Goal: Browse casually: Explore the website without a specific task or goal

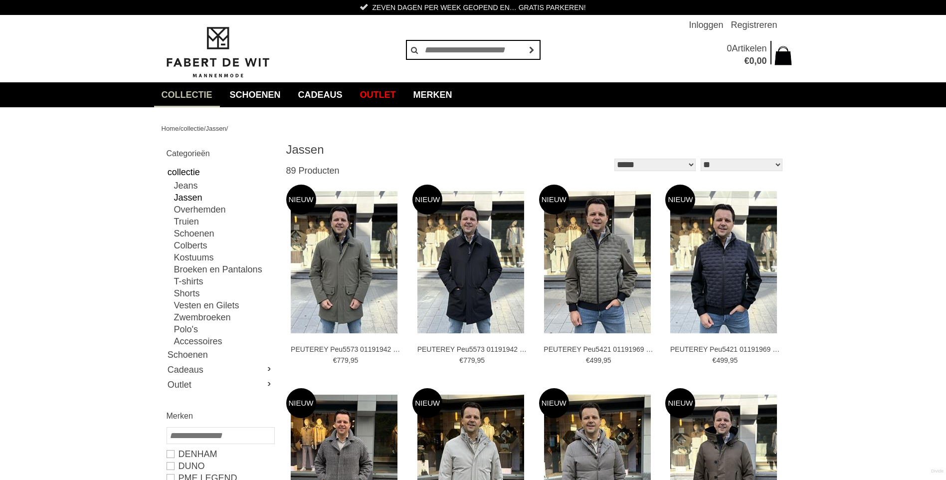
click at [756, 164] on select "** ** ** **" at bounding box center [741, 165] width 81 height 12
click at [776, 162] on select "** ** ** **" at bounding box center [741, 165] width 81 height 12
select select "**"
click at [701, 159] on select "** ** ** **" at bounding box center [741, 165] width 81 height 12
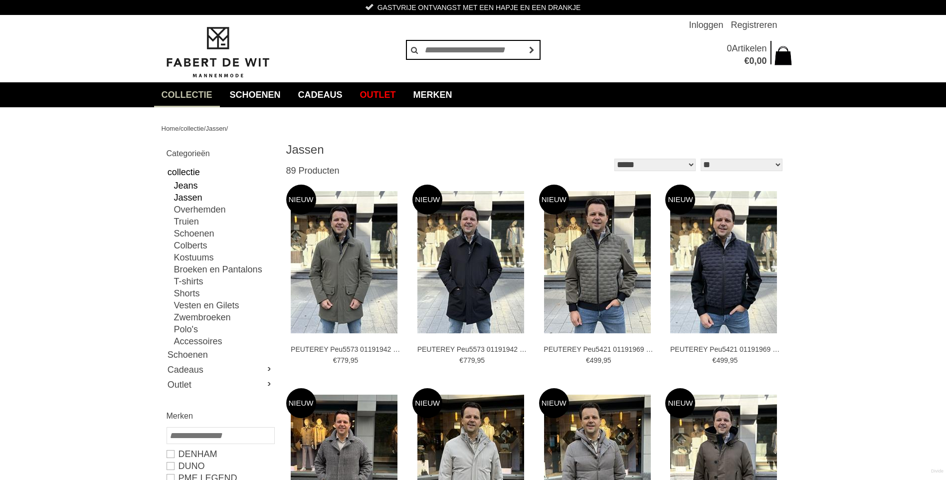
click at [187, 187] on link "Jeans" at bounding box center [224, 186] width 100 height 12
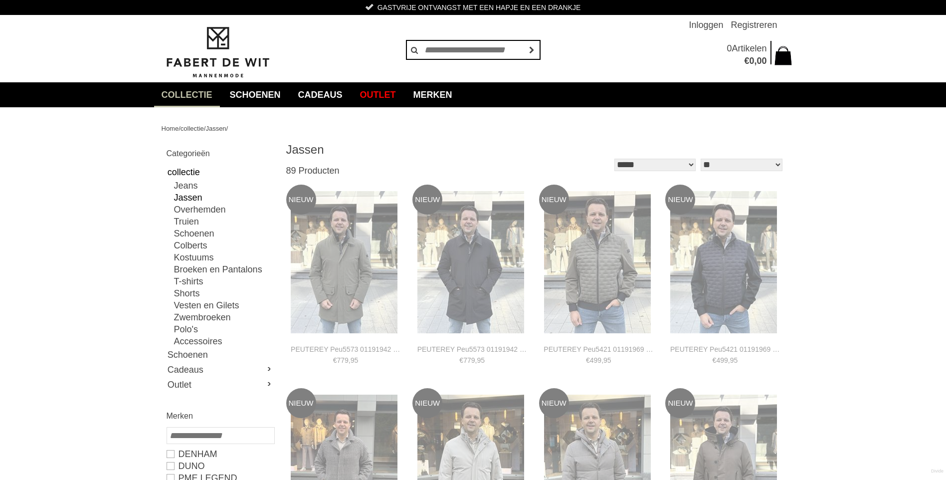
type input "**"
type input "***"
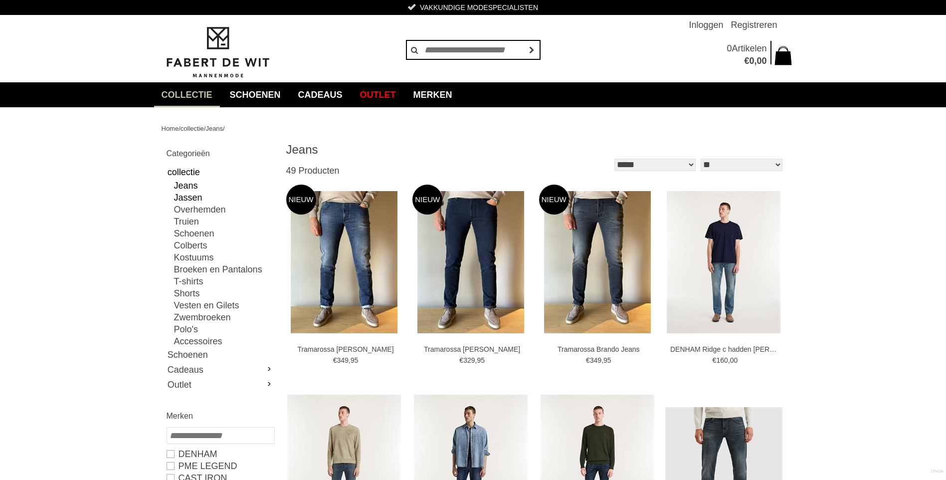
click at [188, 196] on link "Jassen" at bounding box center [224, 198] width 100 height 12
type input "**"
type input "****"
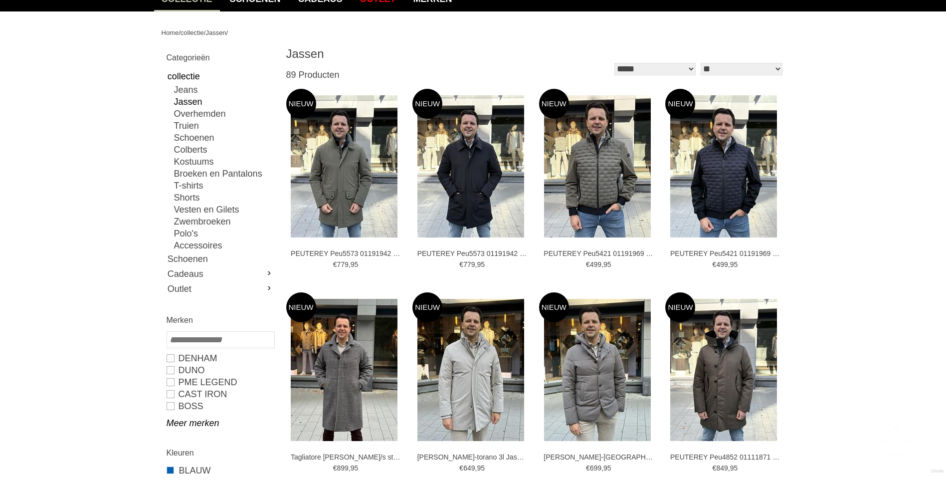
scroll to position [100, 0]
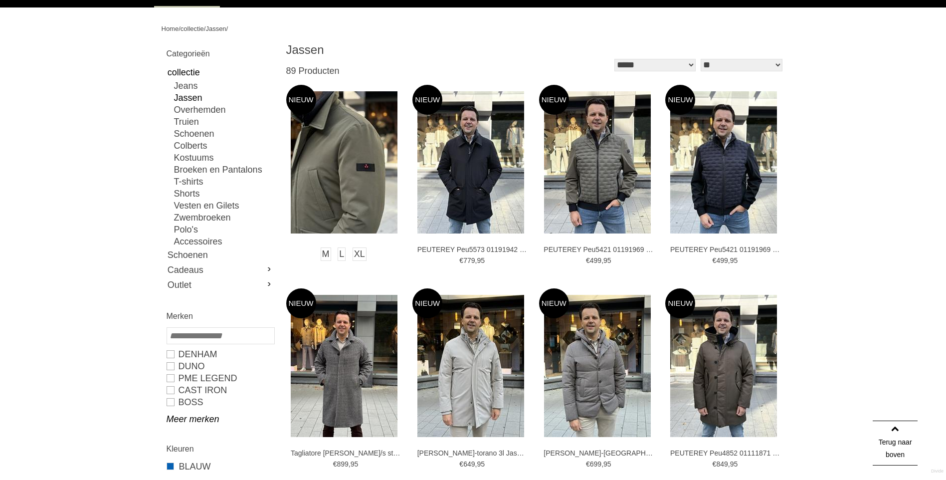
click at [331, 186] on img at bounding box center [344, 162] width 107 height 142
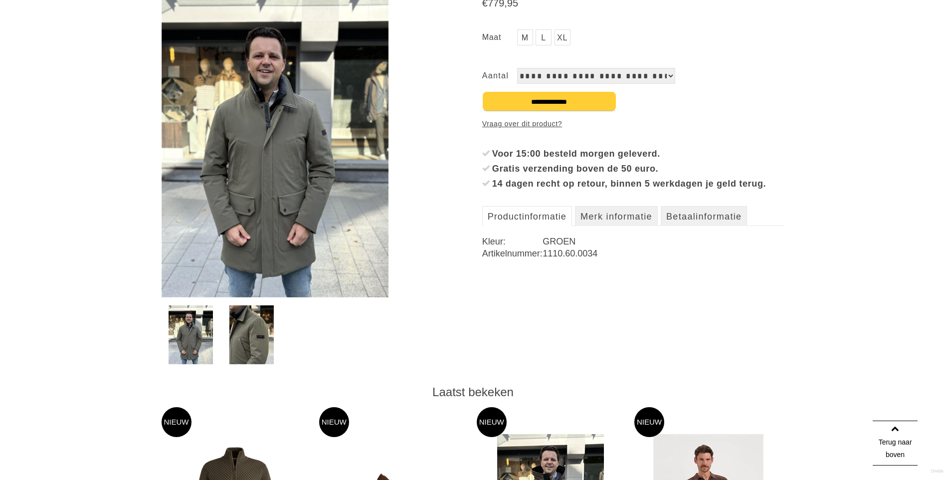
scroll to position [150, 0]
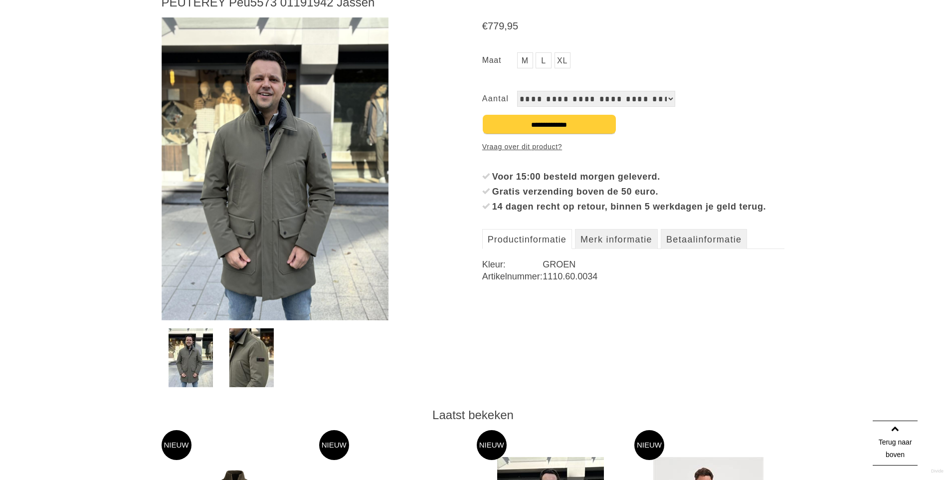
click at [284, 198] on img at bounding box center [275, 168] width 227 height 303
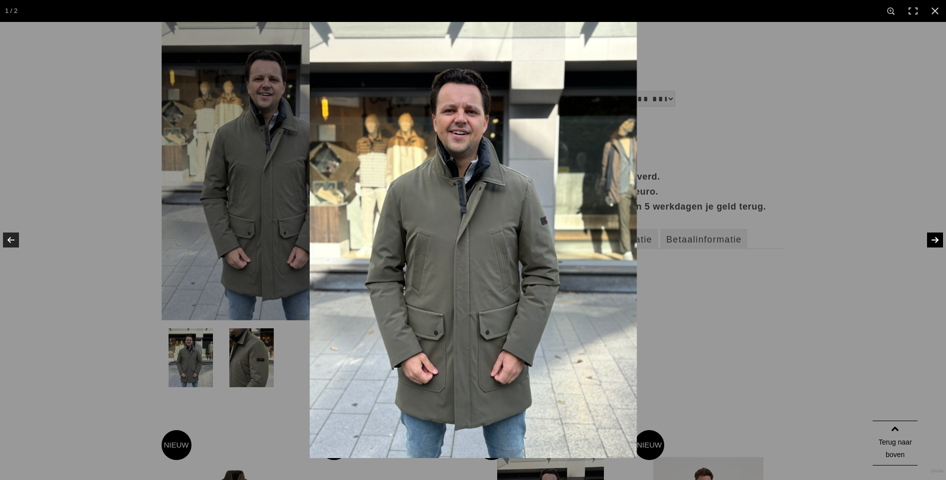
click at [936, 237] on link at bounding box center [928, 240] width 35 height 50
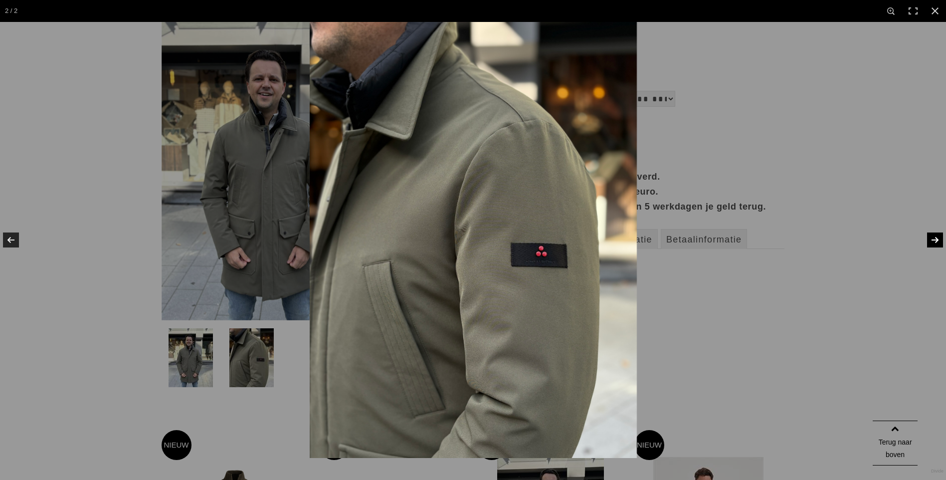
click at [936, 237] on link at bounding box center [928, 240] width 35 height 50
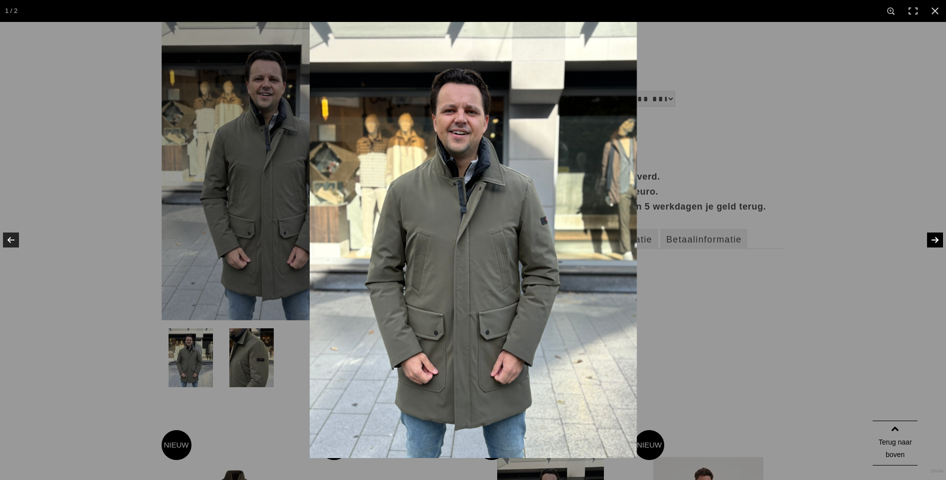
click at [936, 237] on link at bounding box center [928, 240] width 35 height 50
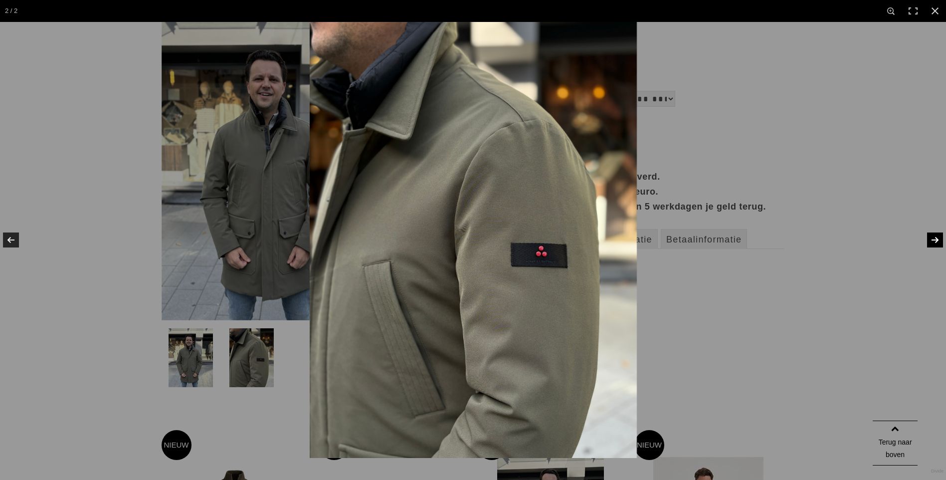
click at [936, 237] on link at bounding box center [928, 240] width 35 height 50
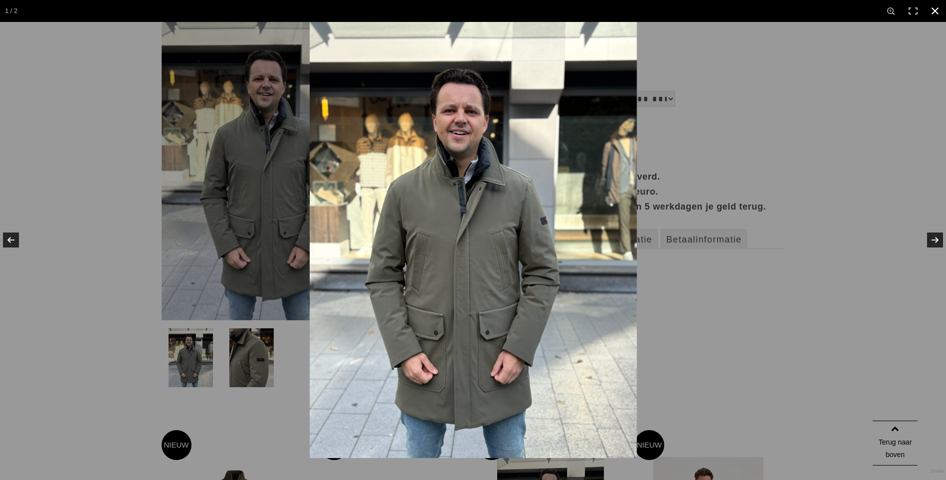
click at [938, 15] on link at bounding box center [935, 11] width 22 height 22
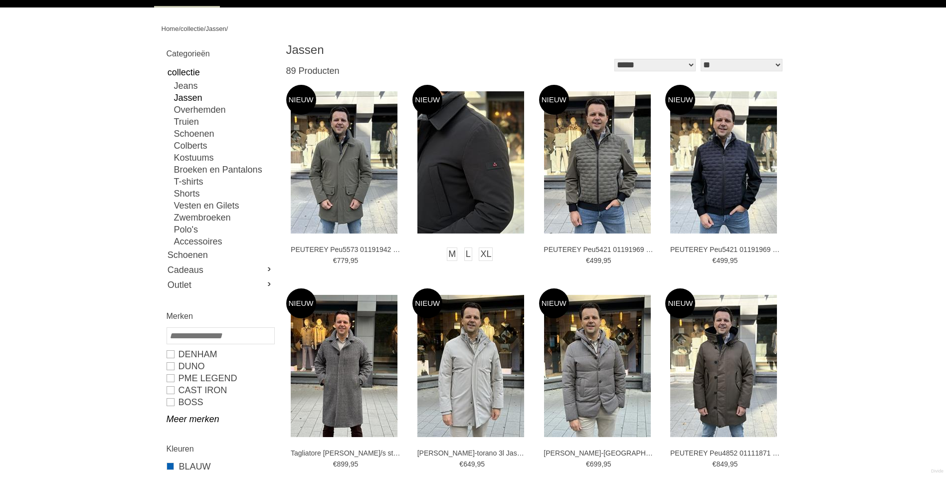
click at [460, 191] on img at bounding box center [470, 162] width 107 height 142
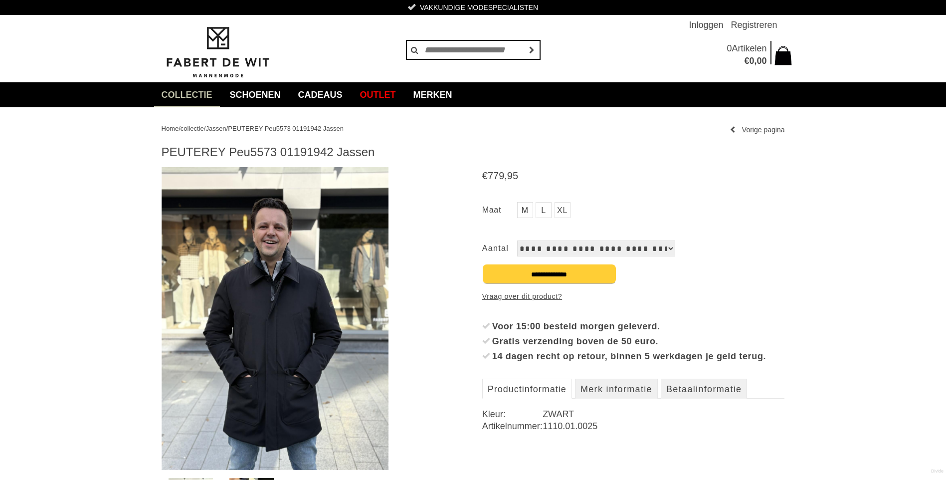
click at [299, 330] on img at bounding box center [275, 318] width 227 height 303
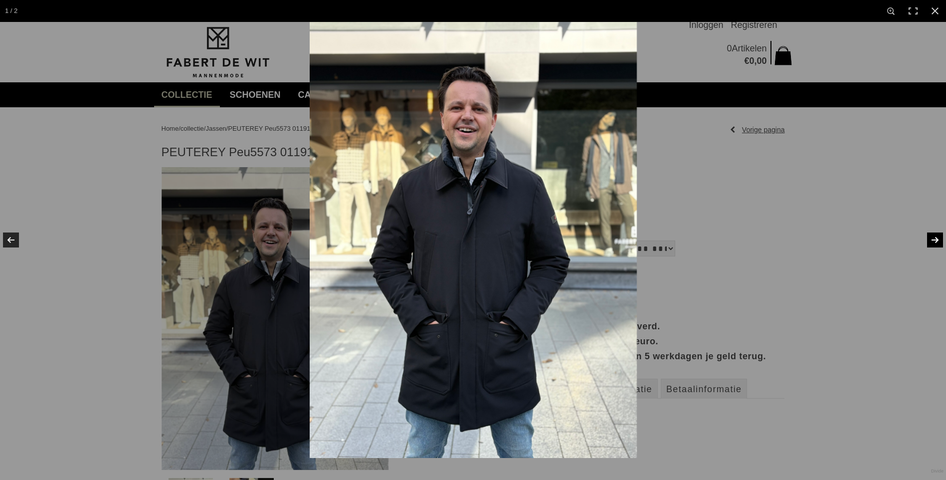
click at [928, 242] on link at bounding box center [928, 240] width 35 height 50
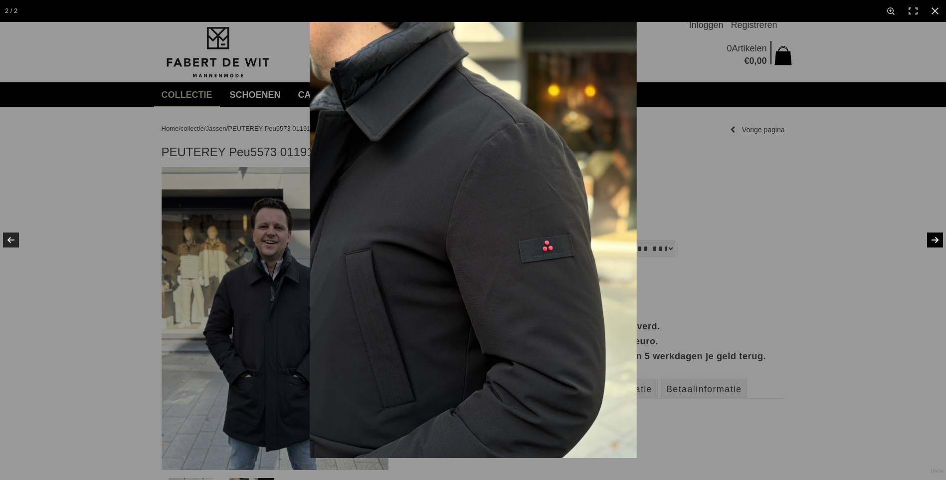
click at [928, 242] on link at bounding box center [928, 240] width 35 height 50
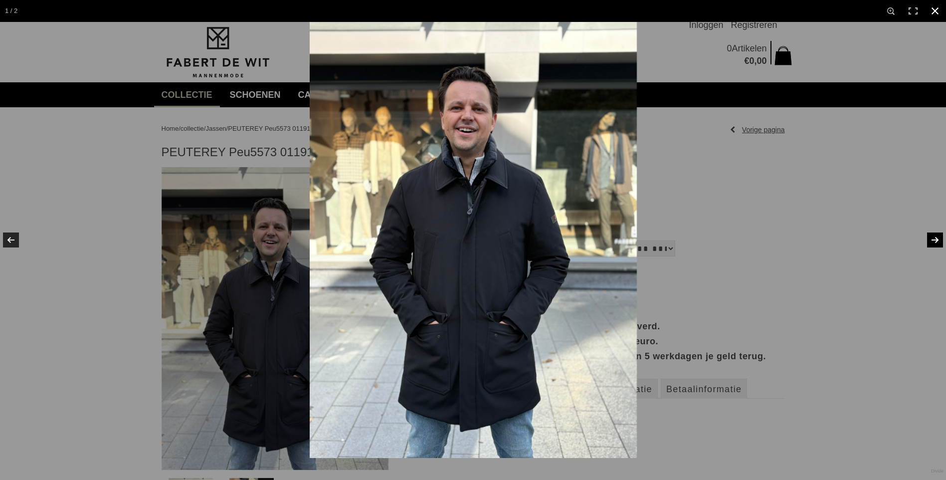
click at [736, 162] on div at bounding box center [783, 262] width 946 height 480
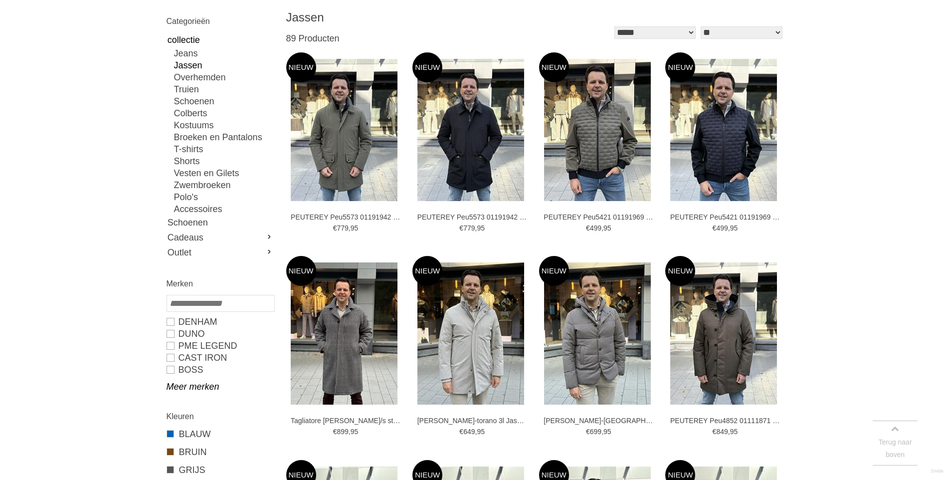
scroll to position [150, 0]
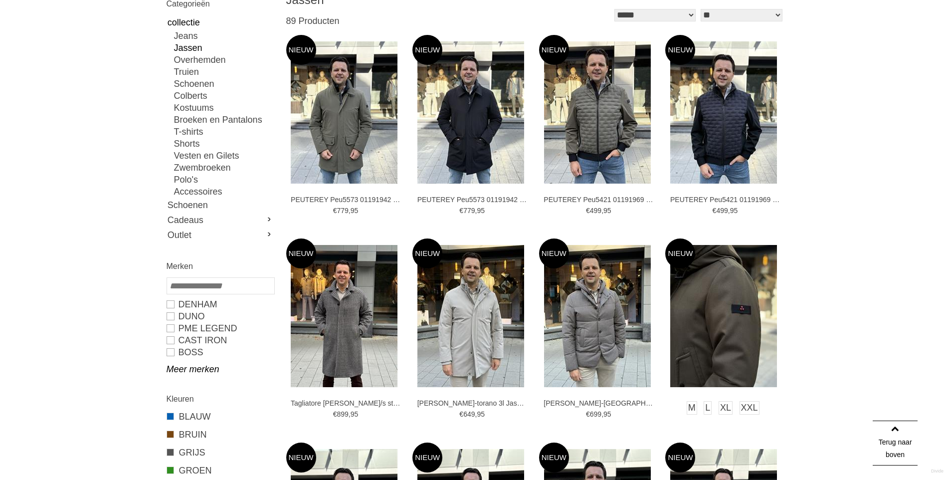
click at [741, 321] on img at bounding box center [723, 316] width 107 height 142
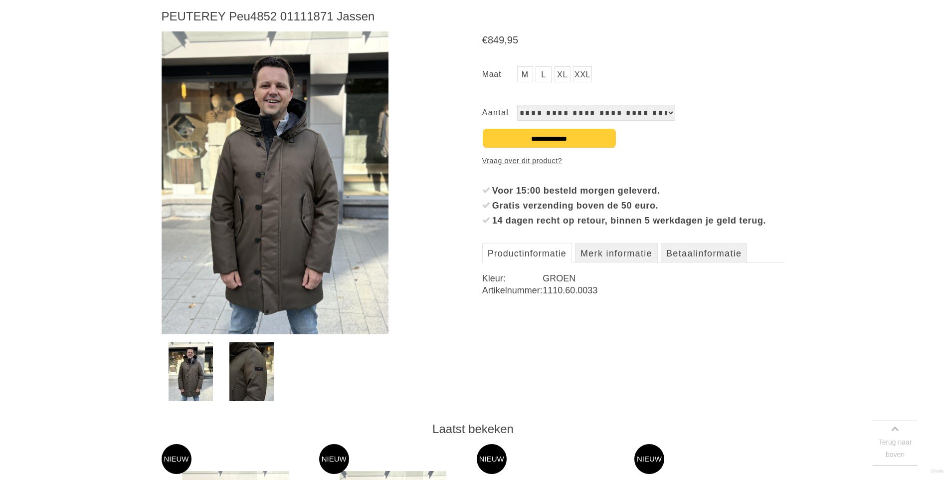
scroll to position [150, 0]
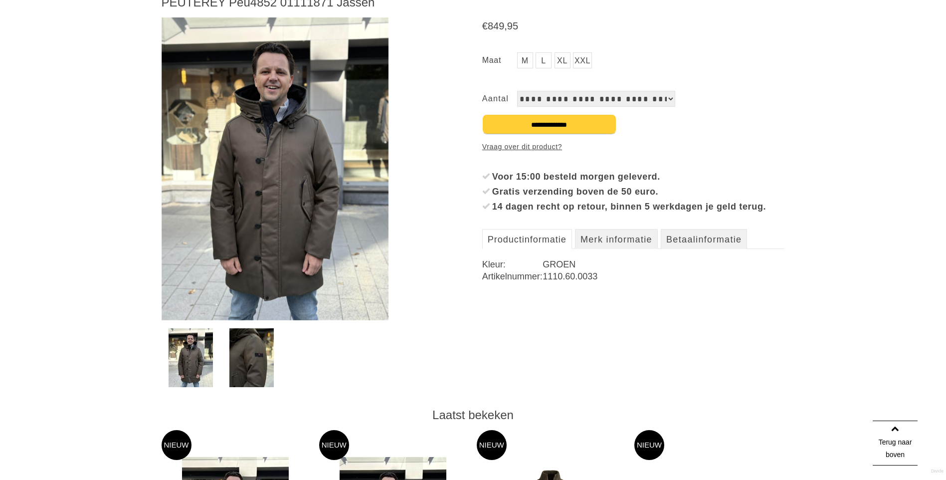
click at [283, 180] on img at bounding box center [275, 168] width 227 height 303
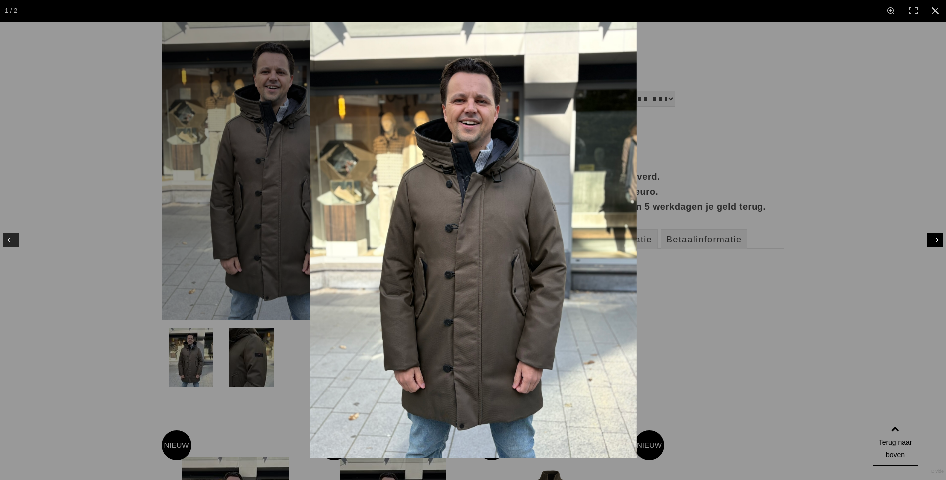
click at [929, 236] on link at bounding box center [928, 240] width 35 height 50
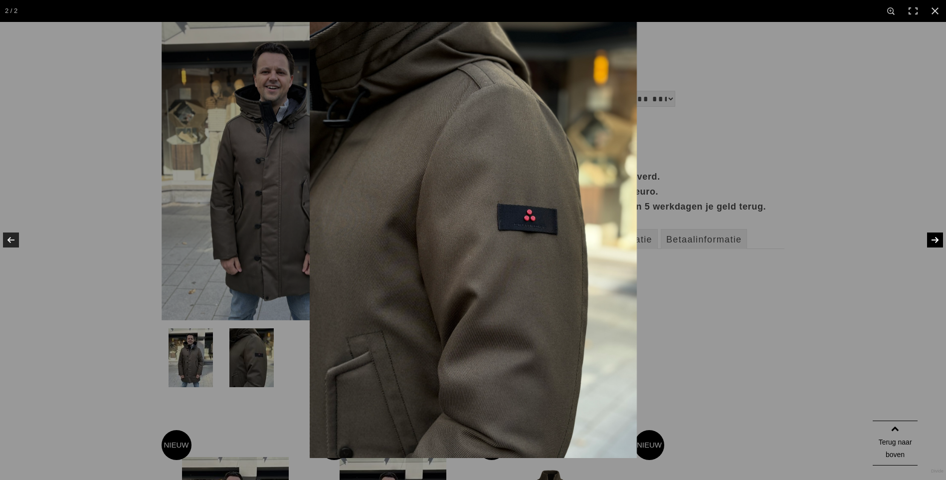
click at [934, 238] on link at bounding box center [928, 240] width 35 height 50
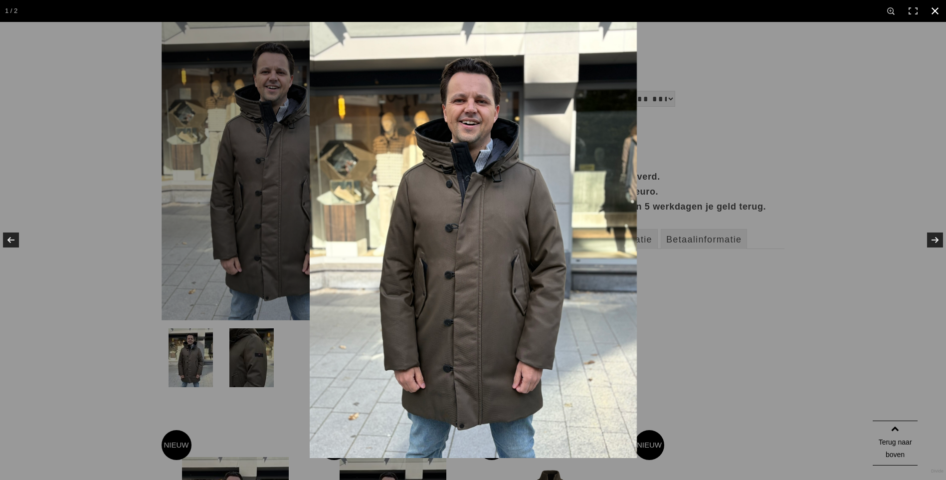
click at [934, 10] on link at bounding box center [935, 11] width 22 height 22
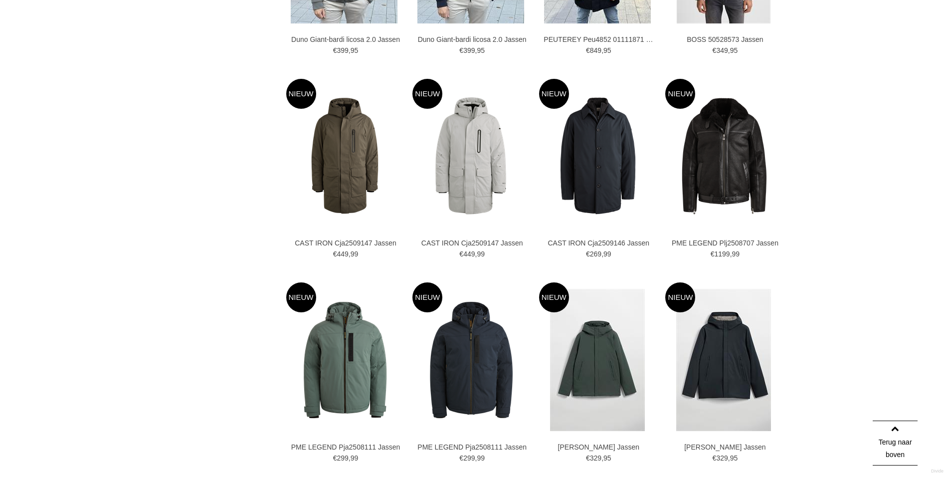
scroll to position [1146, 0]
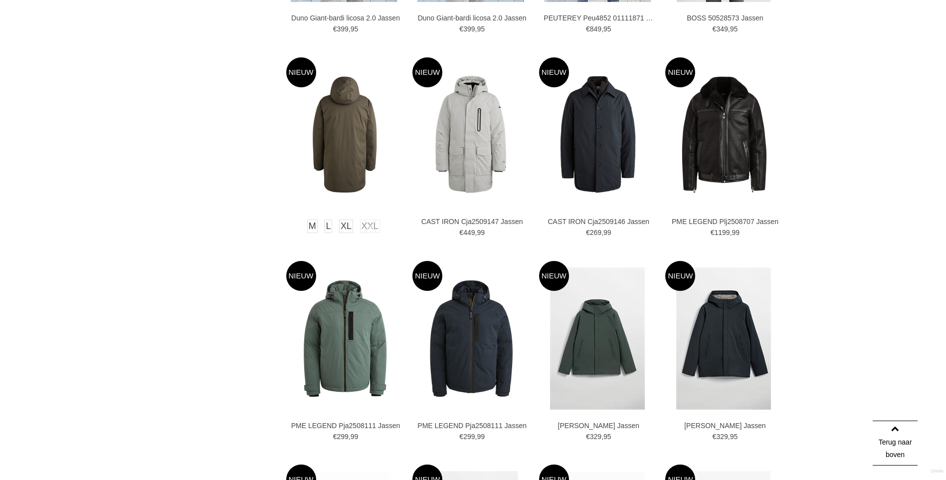
click at [342, 150] on img at bounding box center [344, 134] width 117 height 117
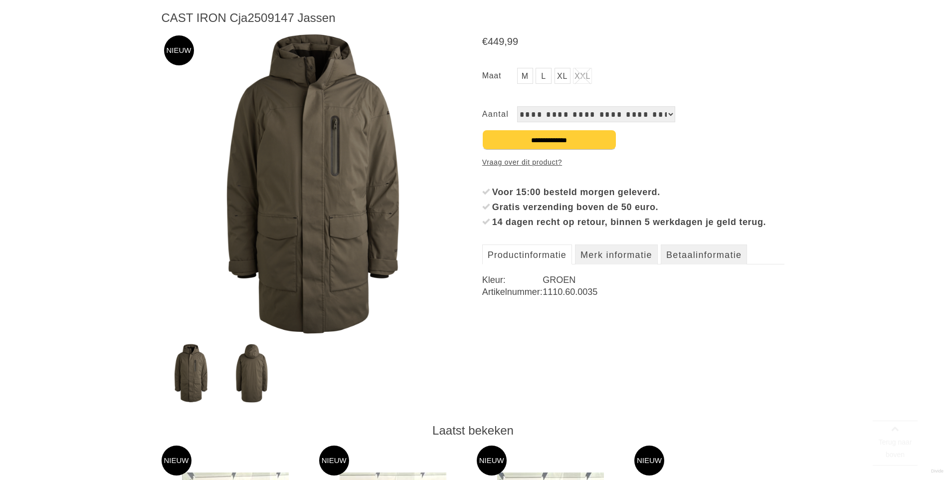
scroll to position [150, 0]
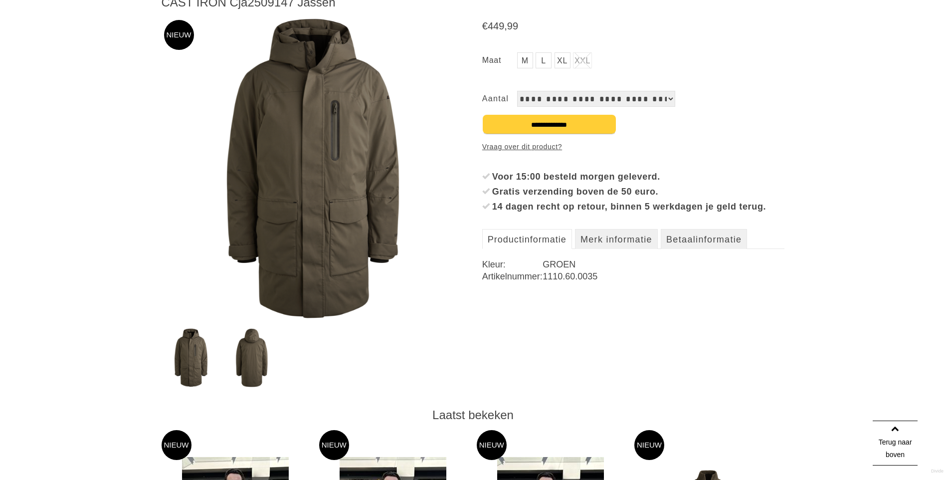
click at [230, 351] on img at bounding box center [252, 357] width 58 height 59
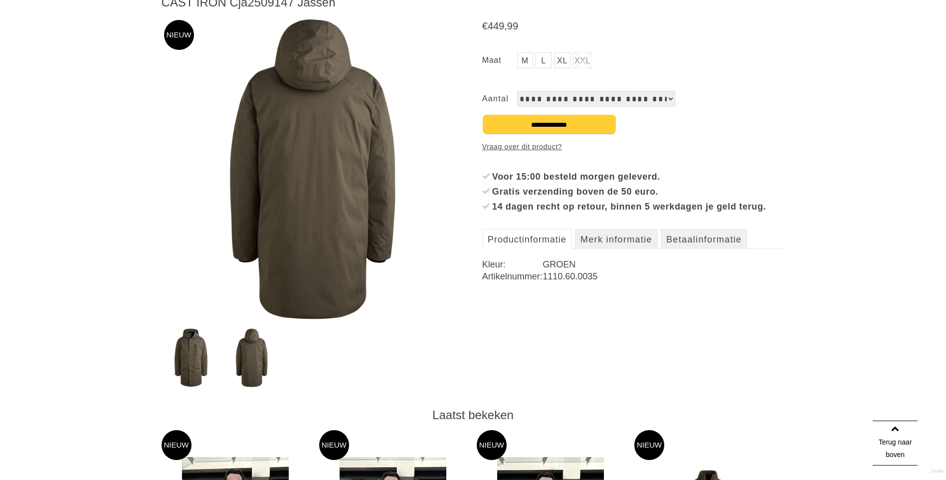
click at [185, 356] on img at bounding box center [191, 357] width 58 height 59
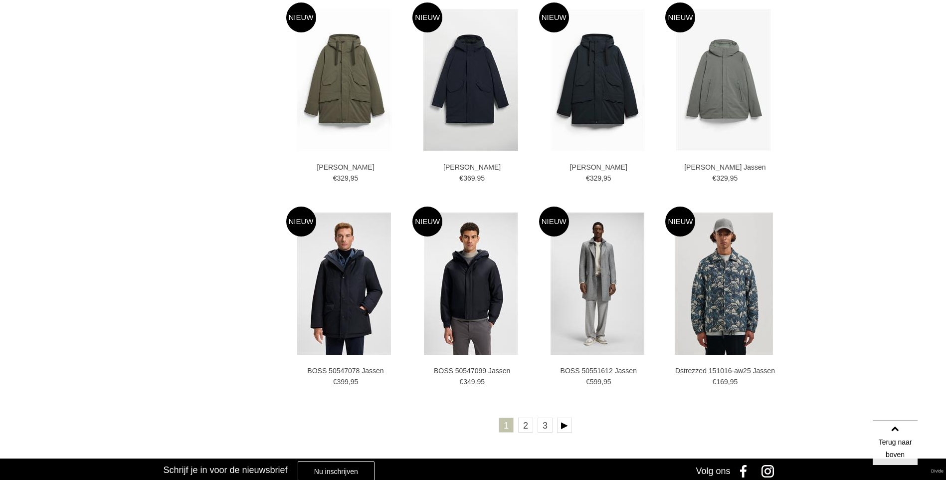
scroll to position [1616, 0]
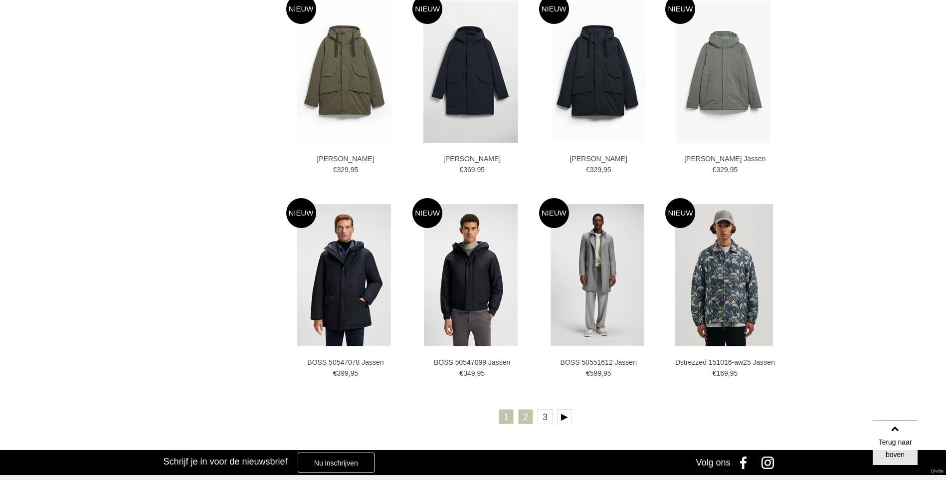
click at [525, 420] on link "2" at bounding box center [525, 416] width 15 height 15
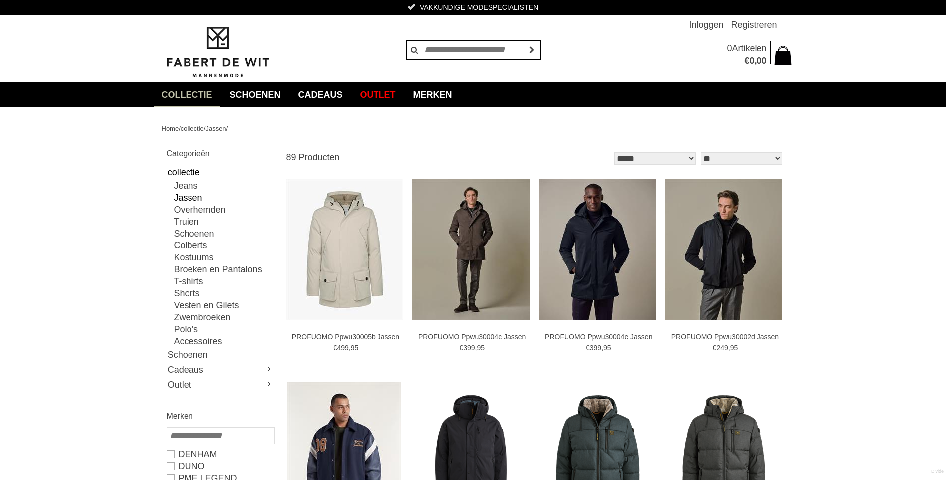
scroll to position [100, 0]
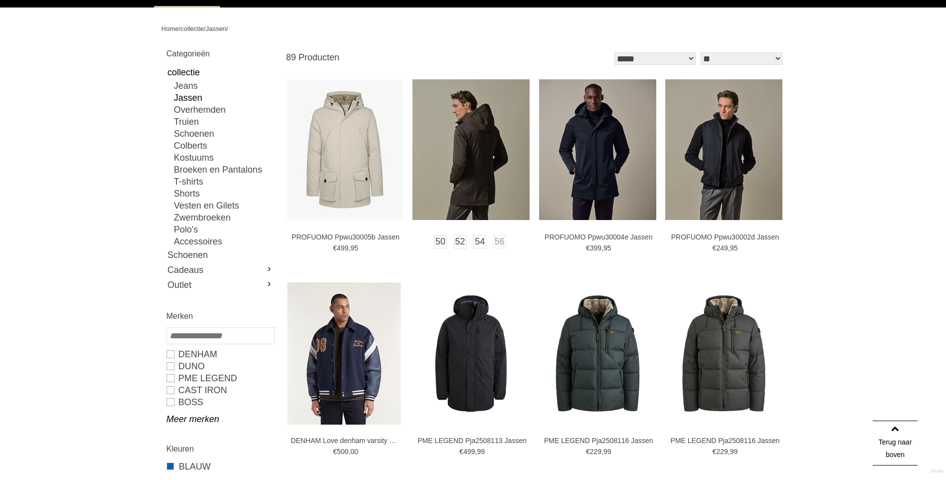
click at [465, 172] on img at bounding box center [470, 149] width 117 height 141
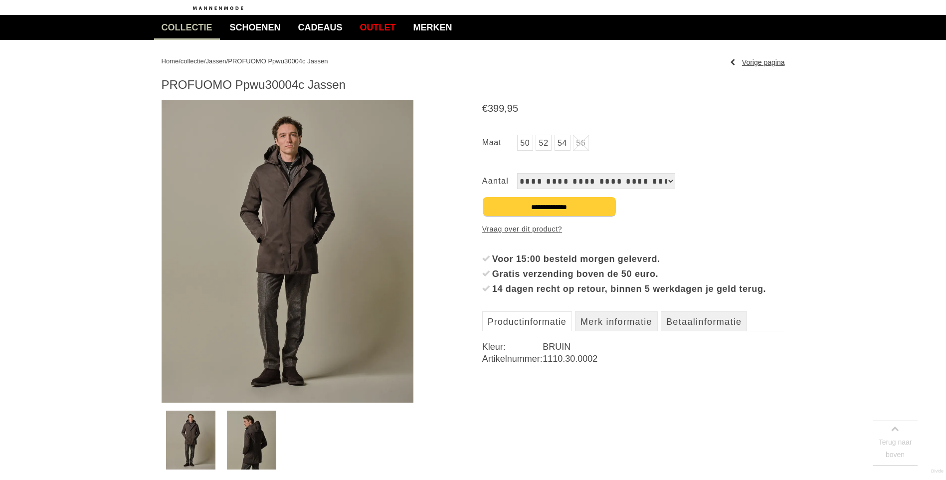
scroll to position [100, 0]
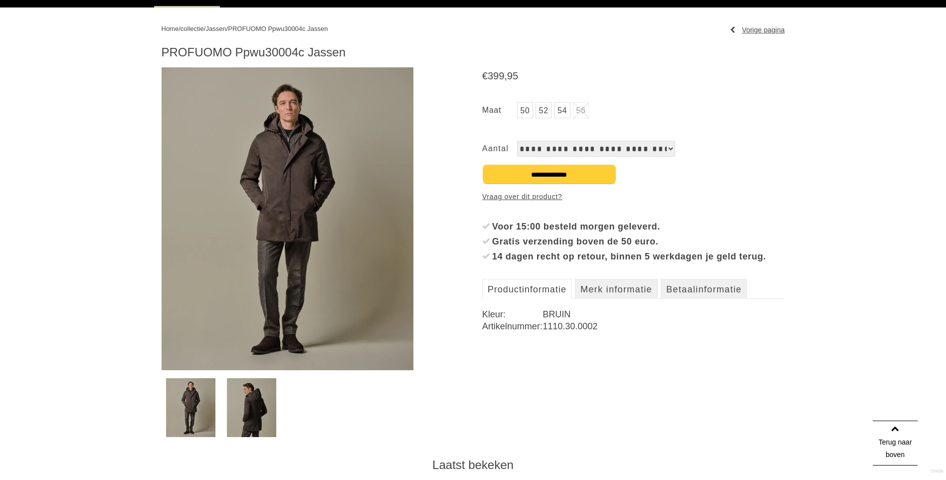
click at [330, 271] on img at bounding box center [288, 218] width 252 height 303
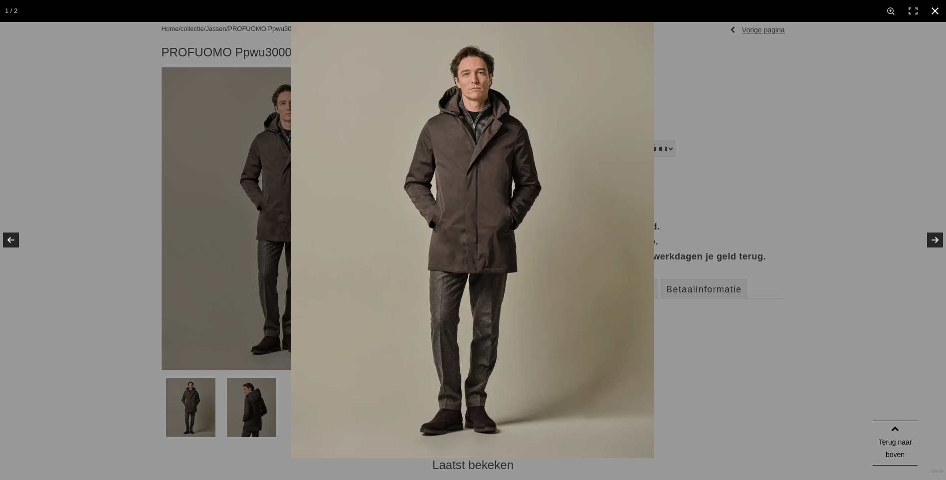
click at [939, 11] on link at bounding box center [935, 11] width 22 height 22
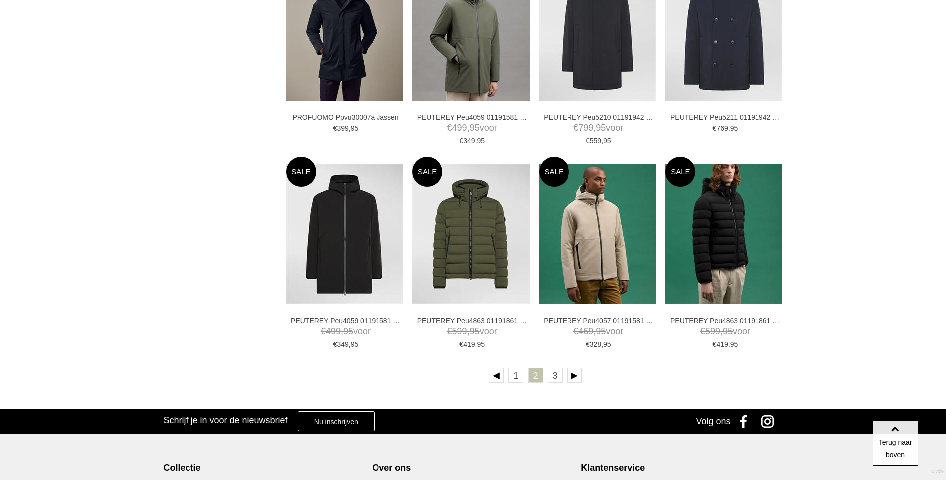
scroll to position [1646, 0]
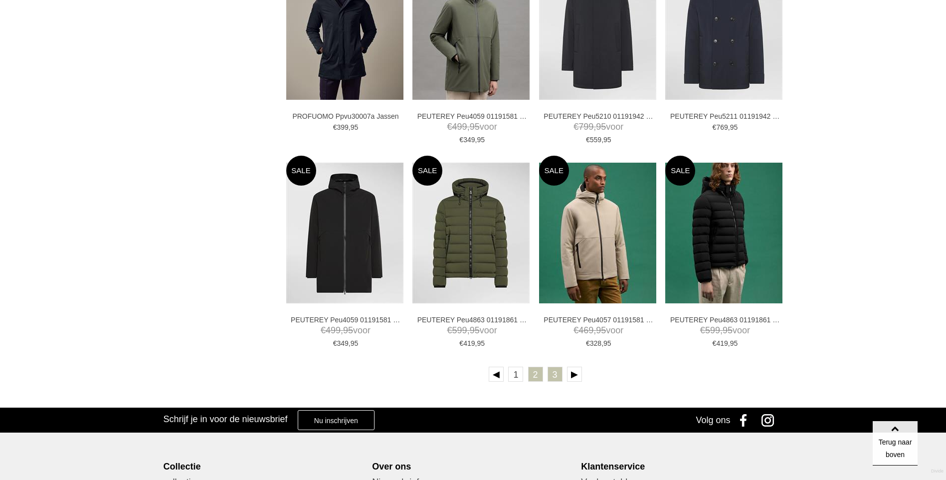
click at [550, 376] on link "3" at bounding box center [555, 374] width 15 height 15
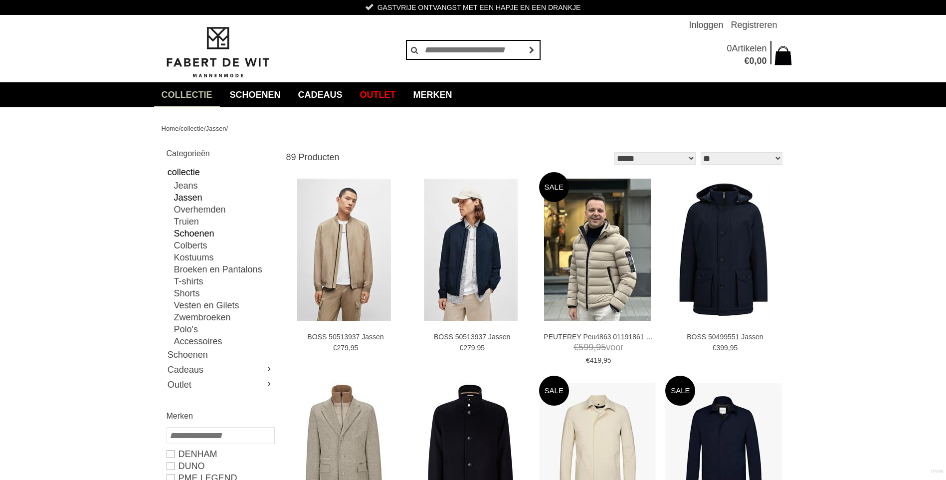
click at [196, 235] on link "Schoenen" at bounding box center [224, 233] width 100 height 12
type input "**"
type input "***"
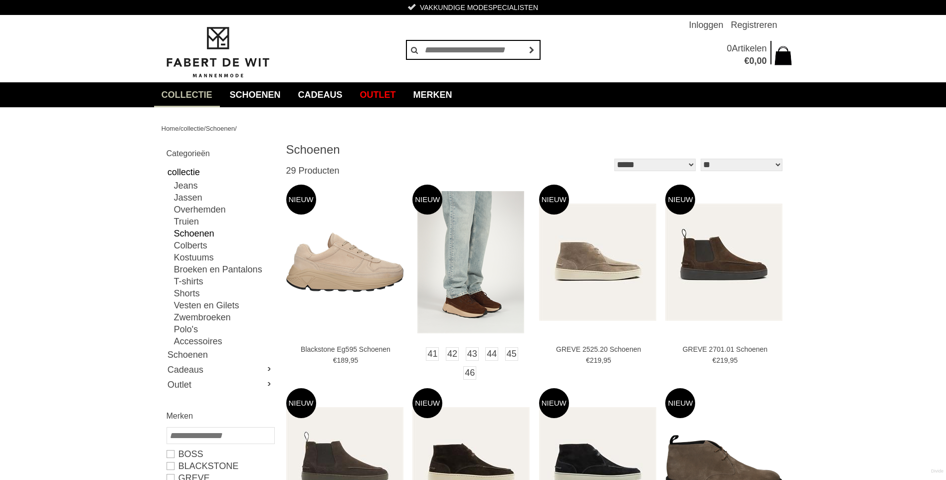
click at [462, 260] on img at bounding box center [470, 262] width 107 height 142
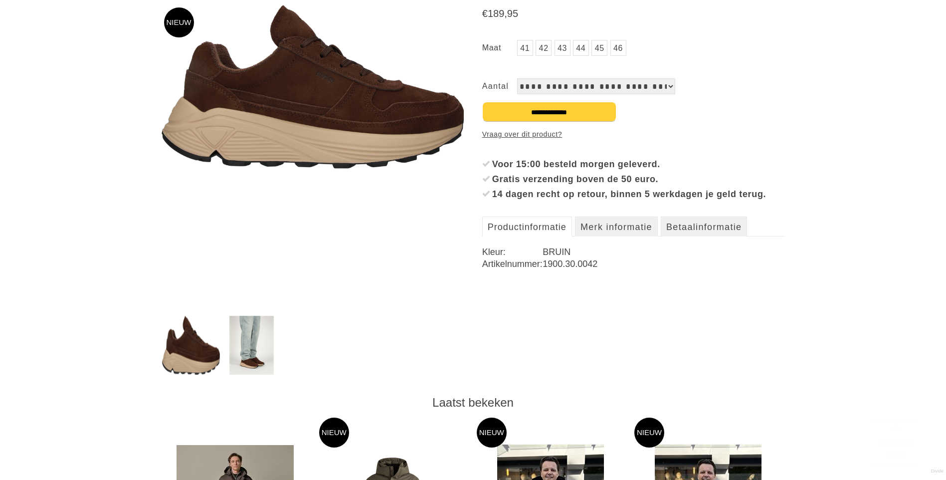
scroll to position [249, 0]
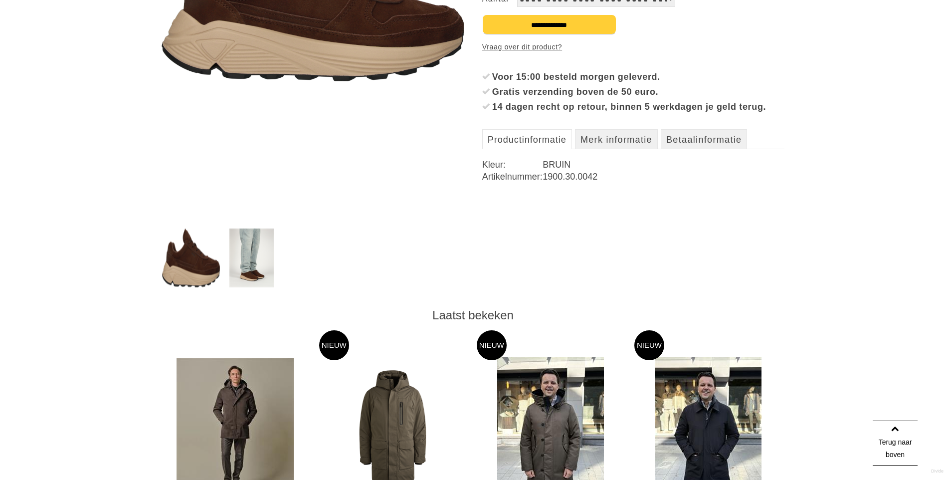
click at [247, 250] on img at bounding box center [251, 257] width 44 height 59
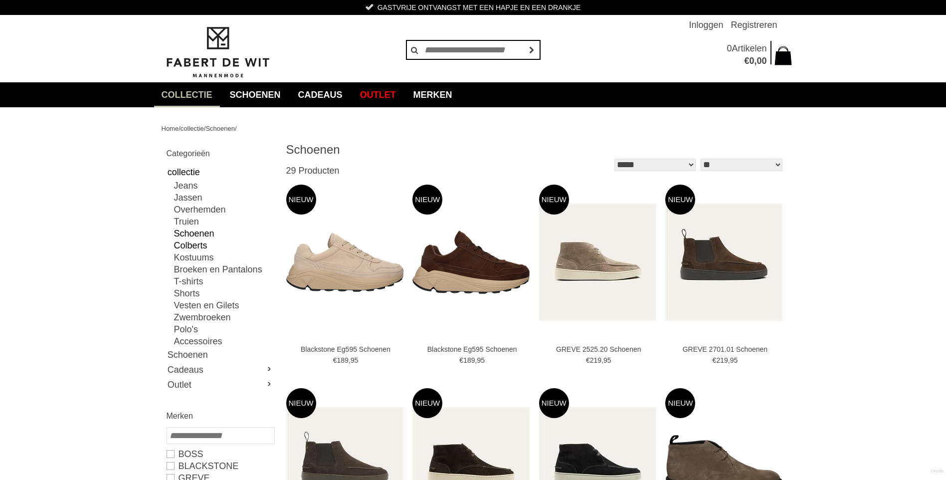
click at [189, 244] on link "Colberts" at bounding box center [224, 245] width 100 height 12
type input "**"
type input "***"
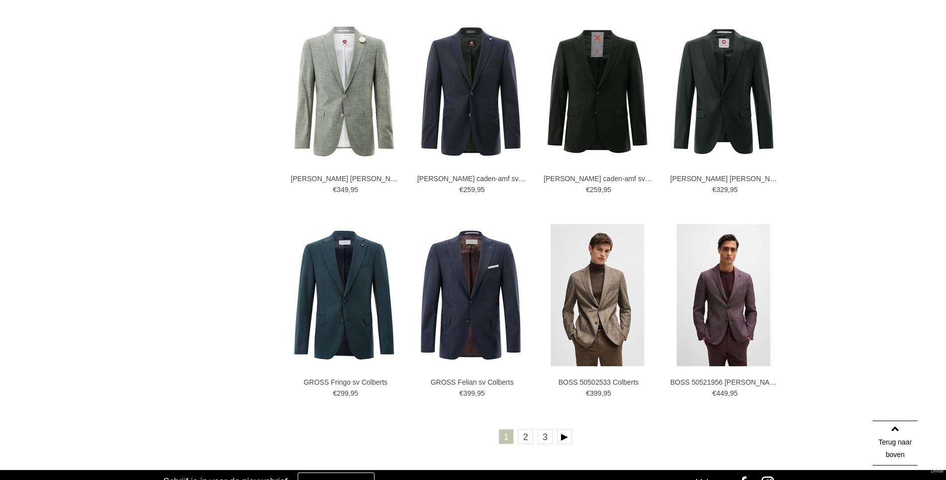
scroll to position [1696, 0]
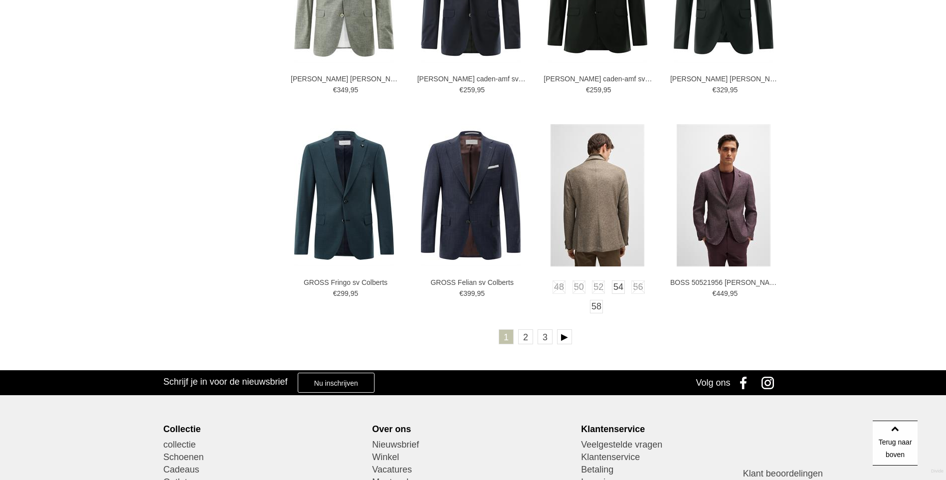
click at [612, 221] on img at bounding box center [598, 195] width 94 height 142
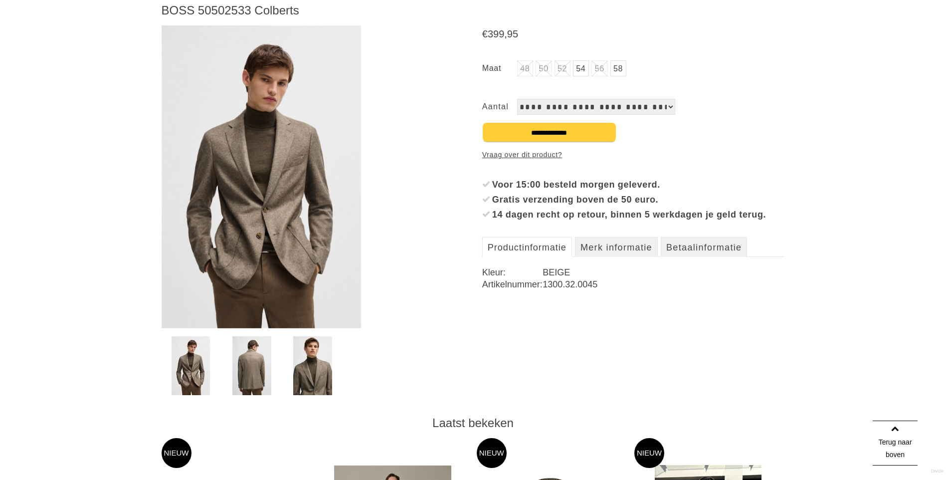
scroll to position [150, 0]
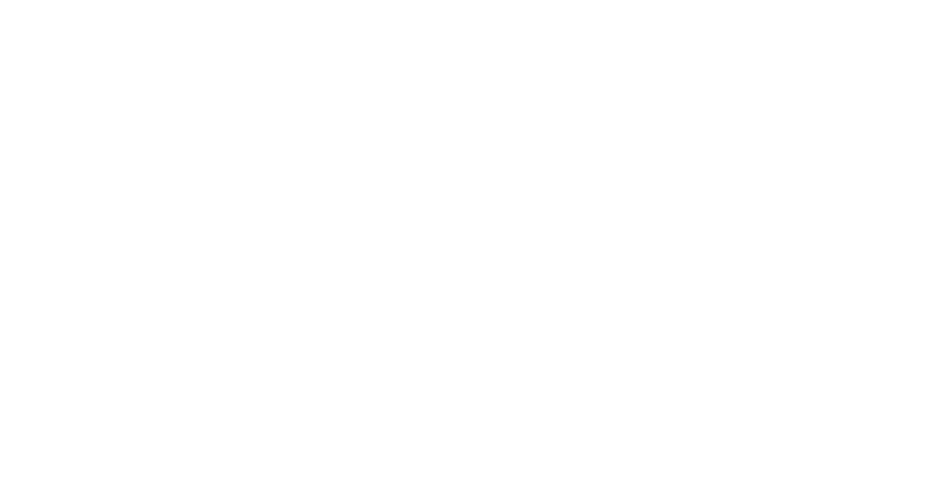
scroll to position [1767, 0]
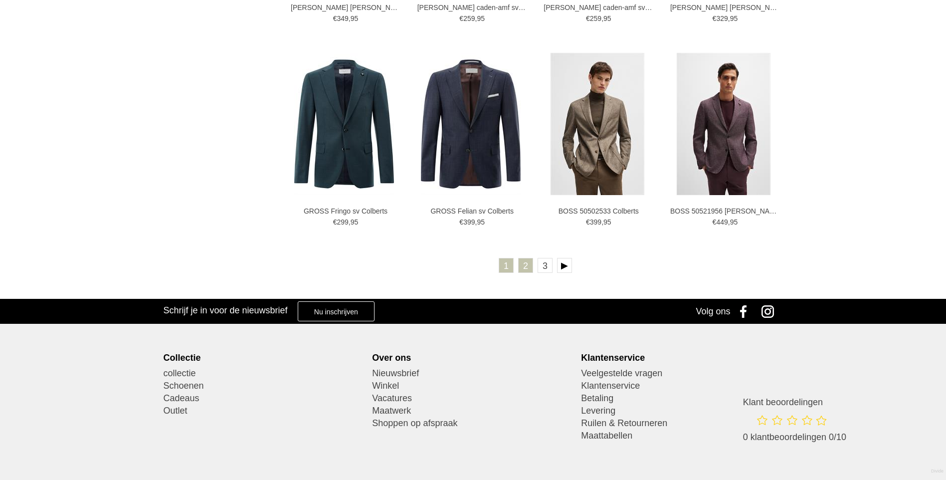
click at [532, 270] on link "2" at bounding box center [525, 265] width 15 height 15
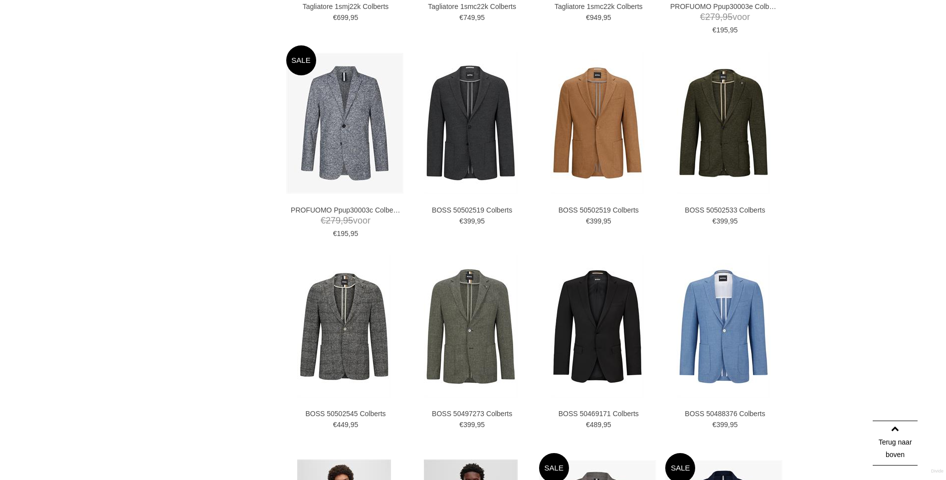
scroll to position [948, 0]
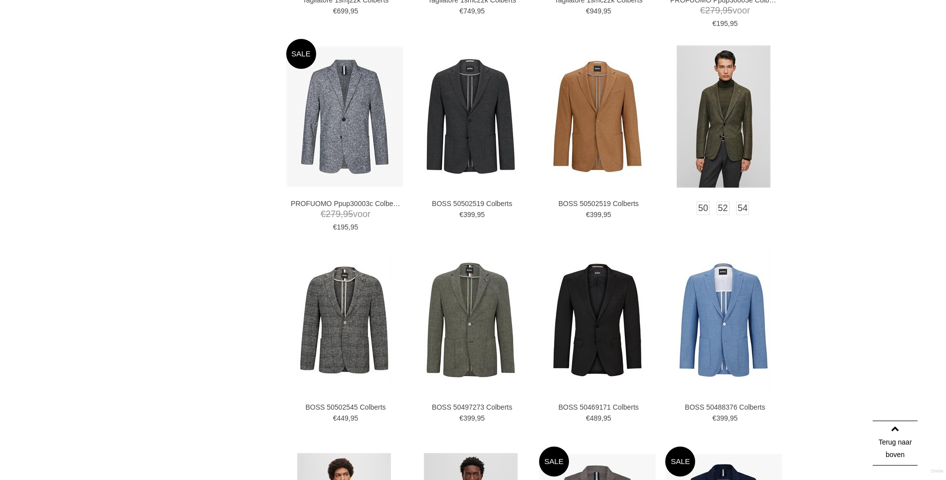
click at [723, 143] on img at bounding box center [724, 116] width 94 height 142
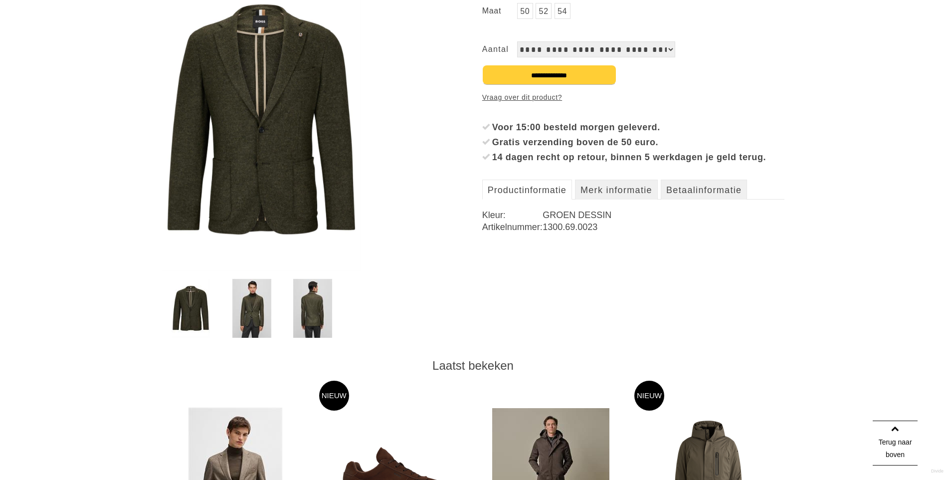
scroll to position [199, 0]
click at [242, 300] on img at bounding box center [251, 307] width 39 height 59
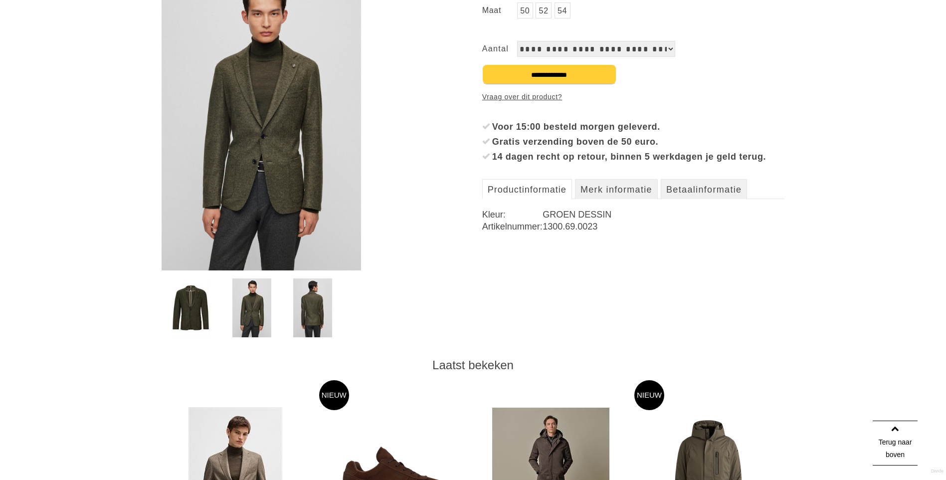
click at [306, 305] on img at bounding box center [312, 307] width 39 height 59
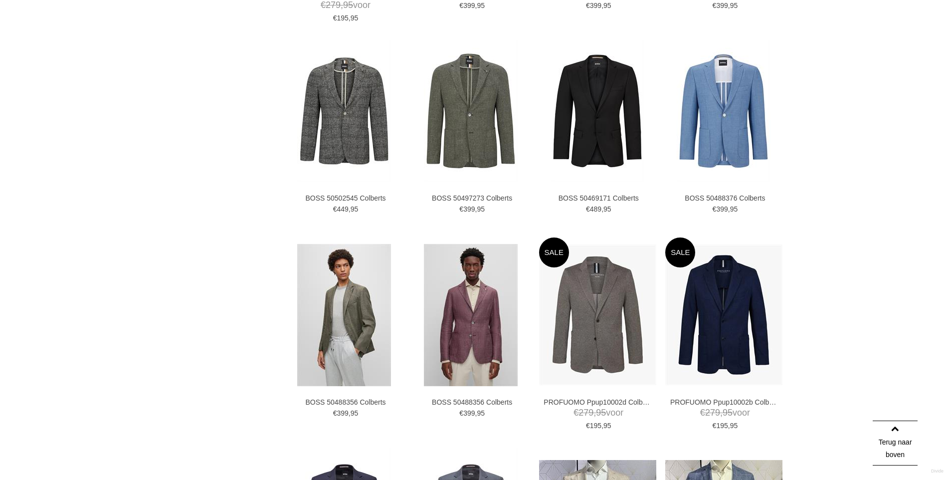
scroll to position [1107, 0]
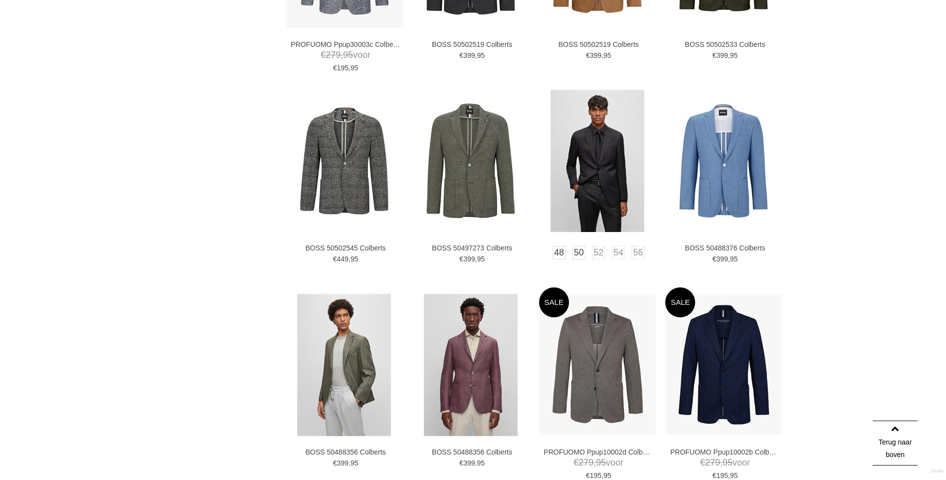
click at [608, 180] on img at bounding box center [598, 161] width 94 height 142
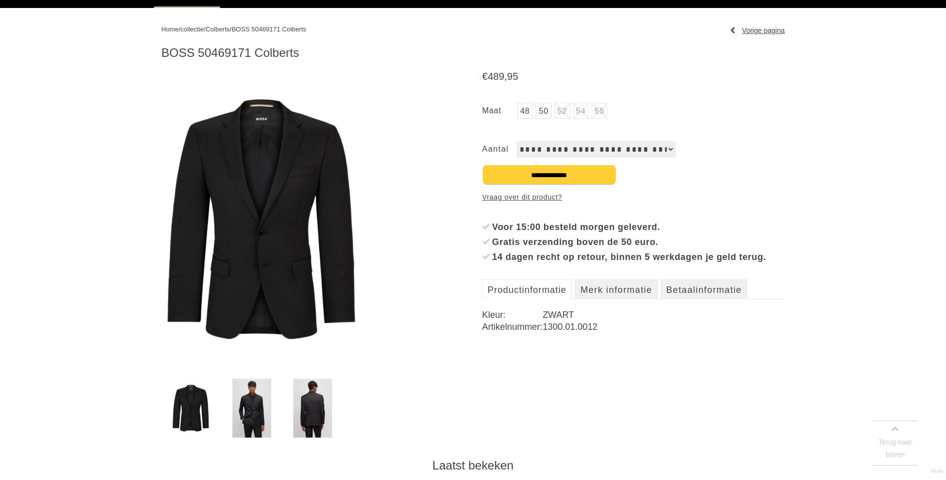
scroll to position [100, 0]
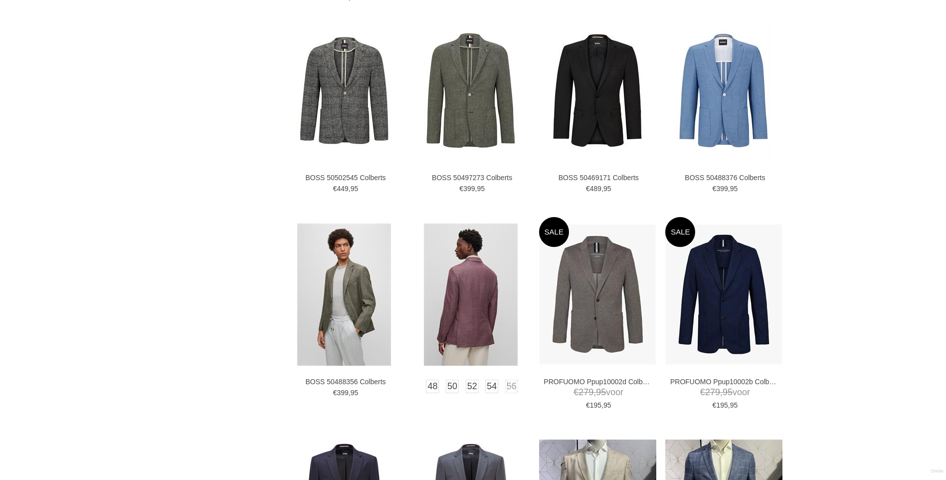
click at [467, 310] on img at bounding box center [471, 294] width 94 height 142
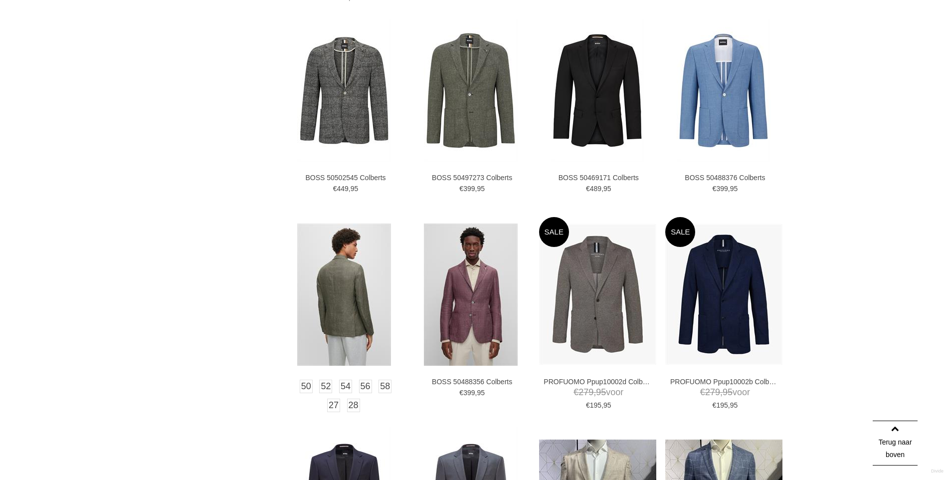
click at [344, 314] on img at bounding box center [344, 294] width 94 height 142
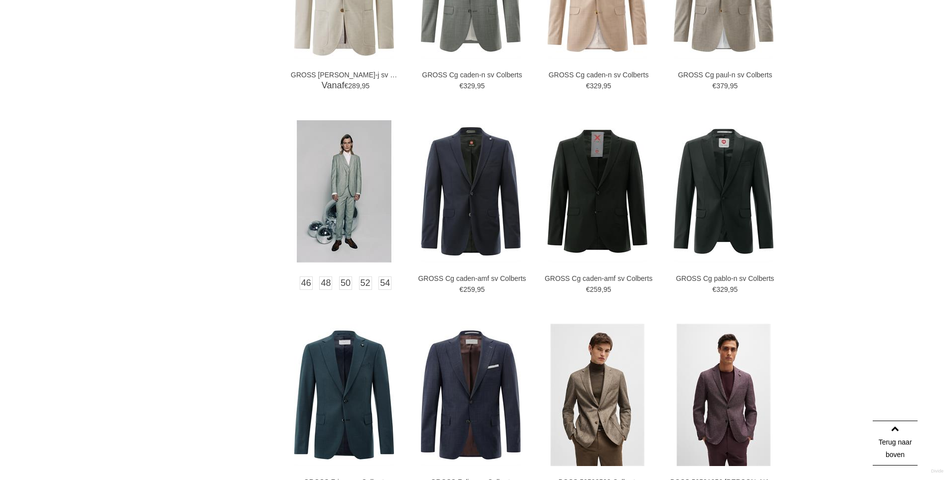
scroll to position [1518, 0]
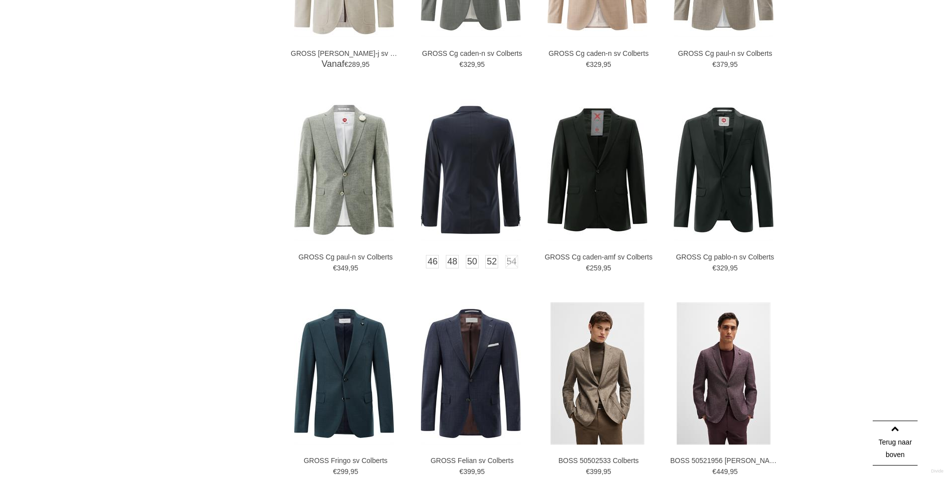
click at [459, 192] on img at bounding box center [471, 170] width 100 height 142
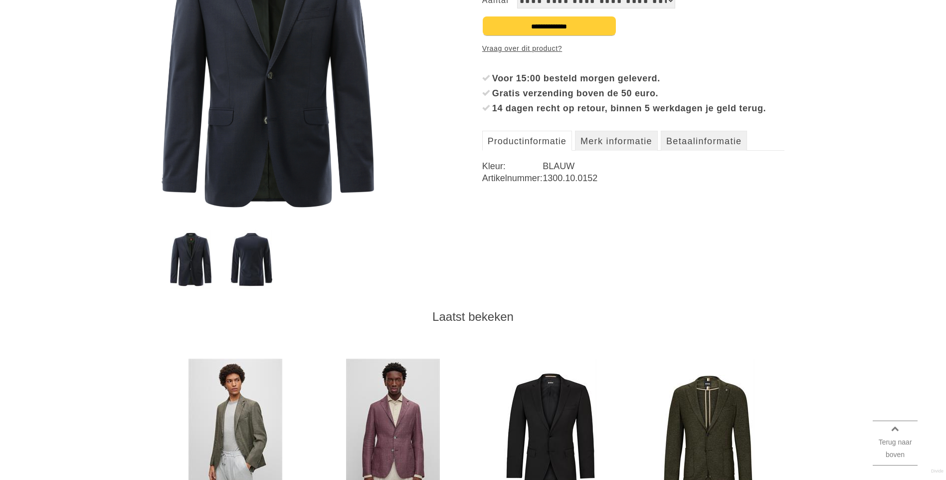
scroll to position [249, 0]
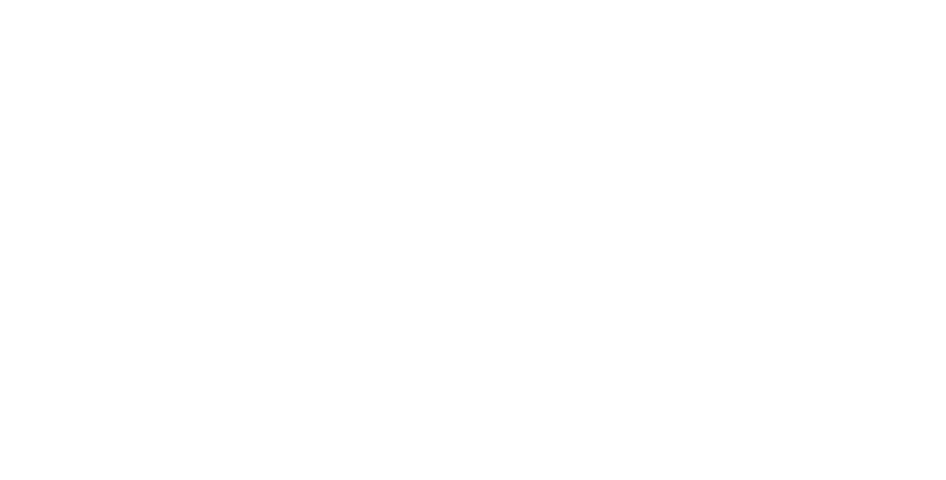
scroll to position [1588, 0]
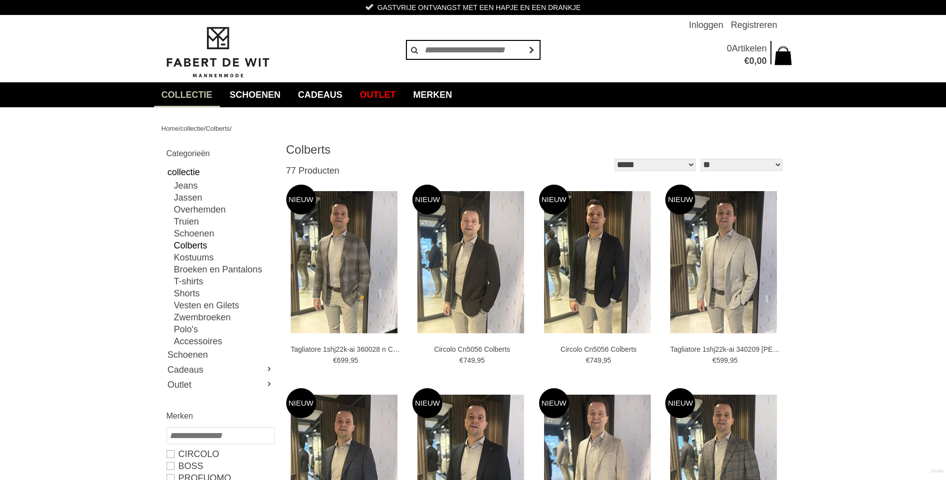
type input "**"
type input "***"
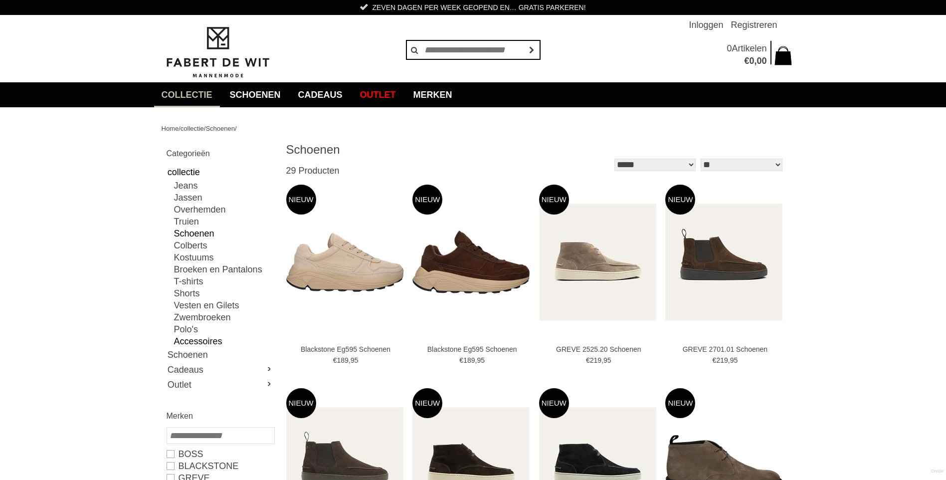
click at [194, 340] on link "Accessoires" at bounding box center [224, 341] width 100 height 12
type input "*"
type input "***"
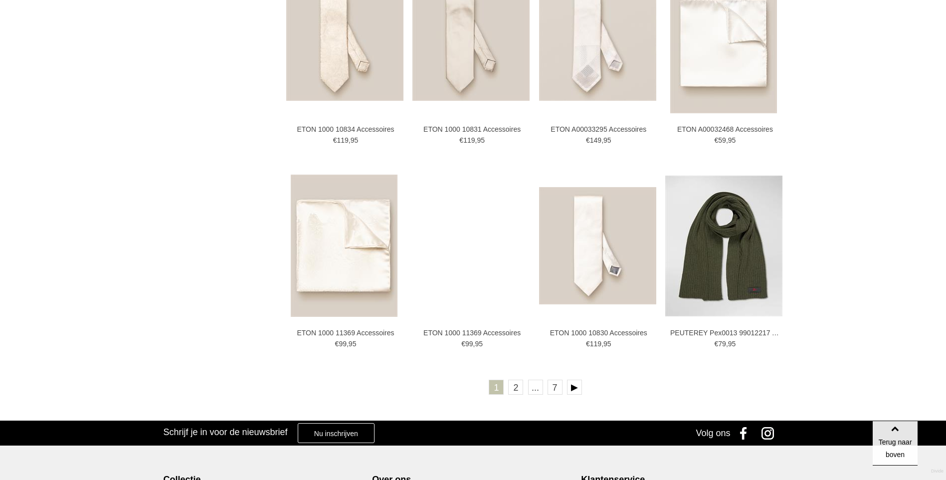
scroll to position [1646, 0]
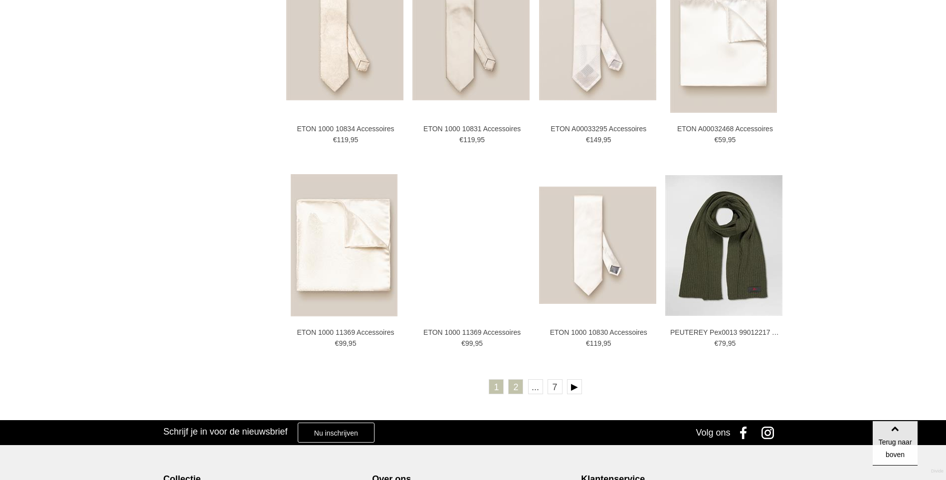
click at [518, 391] on link "2" at bounding box center [515, 386] width 15 height 15
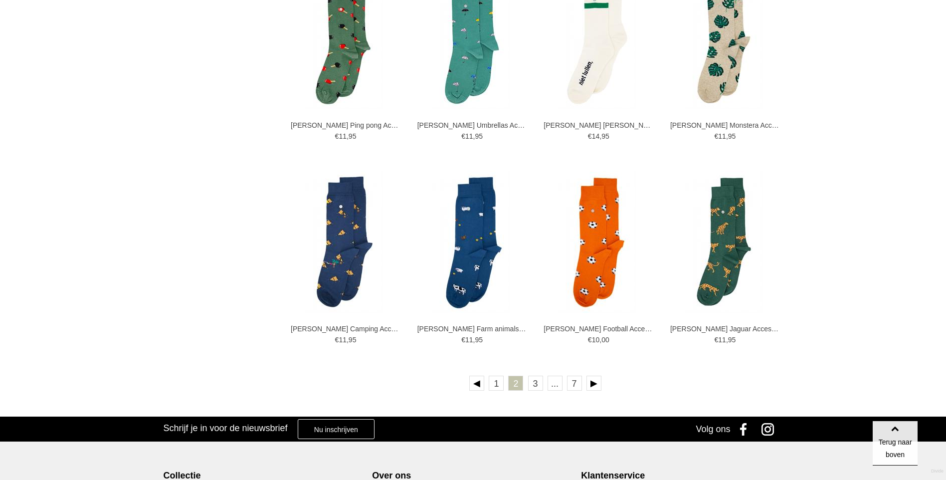
scroll to position [1646, 0]
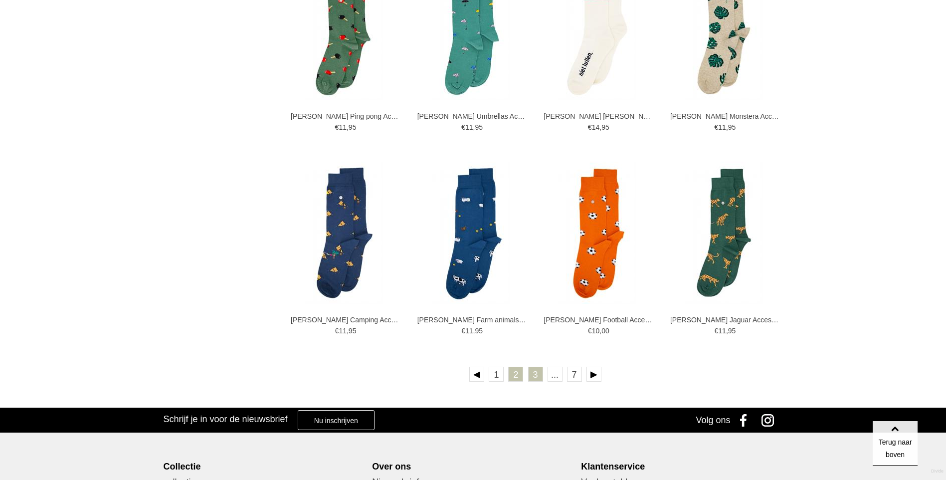
click at [536, 378] on link "3" at bounding box center [535, 374] width 15 height 15
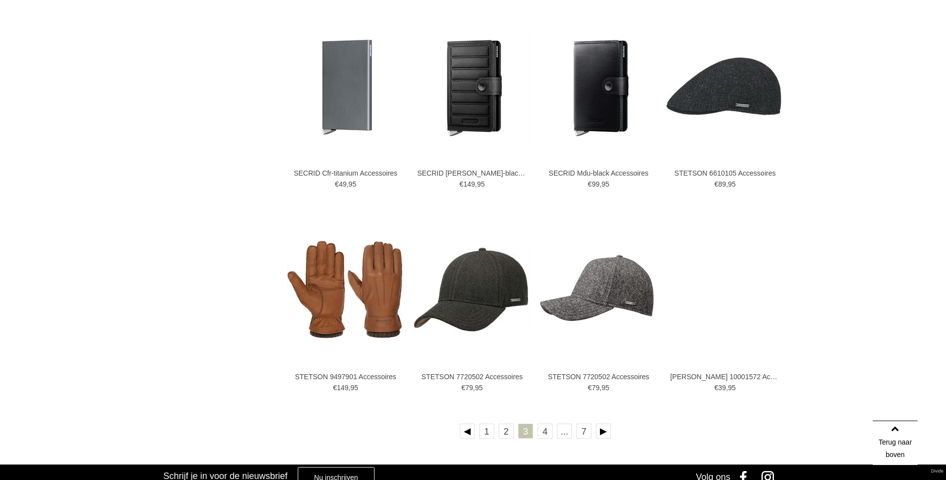
scroll to position [1596, 0]
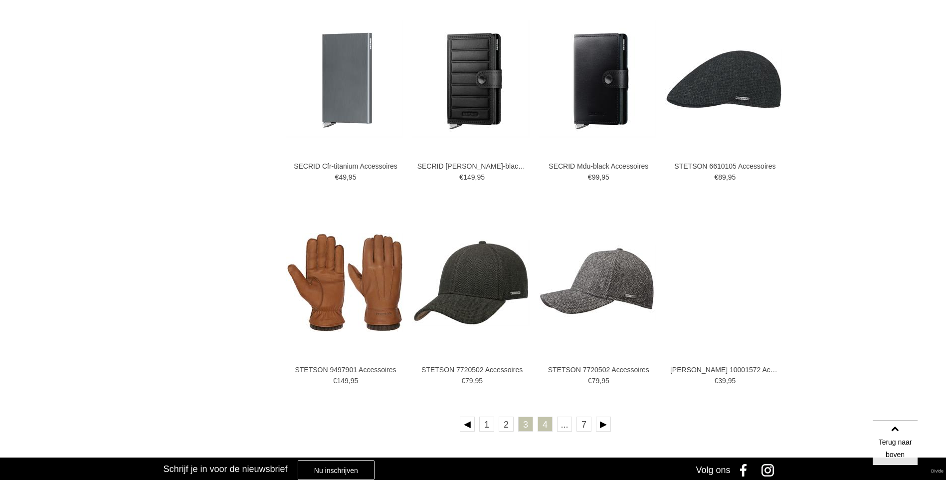
click at [544, 424] on link "4" at bounding box center [545, 423] width 15 height 15
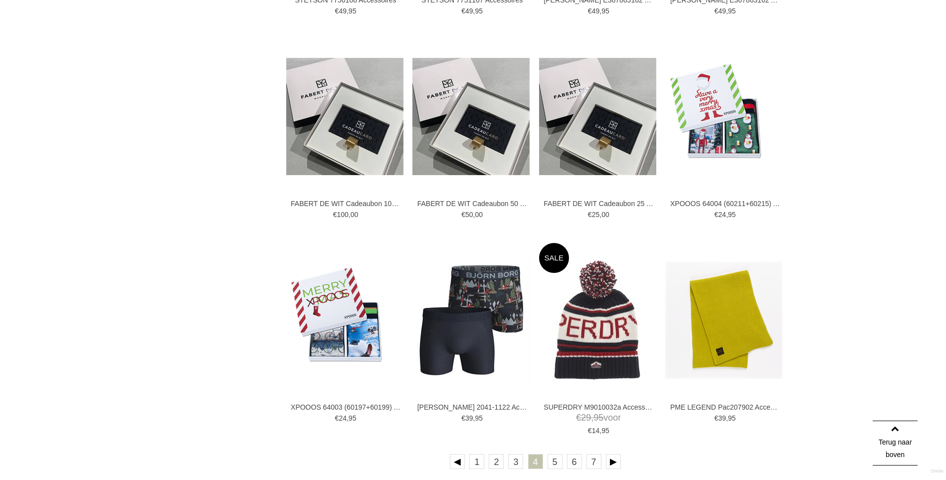
scroll to position [1596, 0]
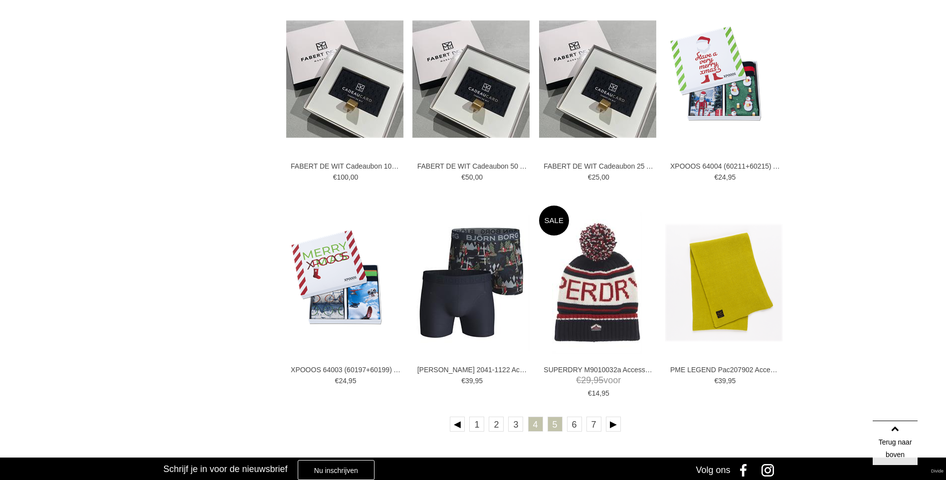
click at [553, 426] on link "5" at bounding box center [555, 423] width 15 height 15
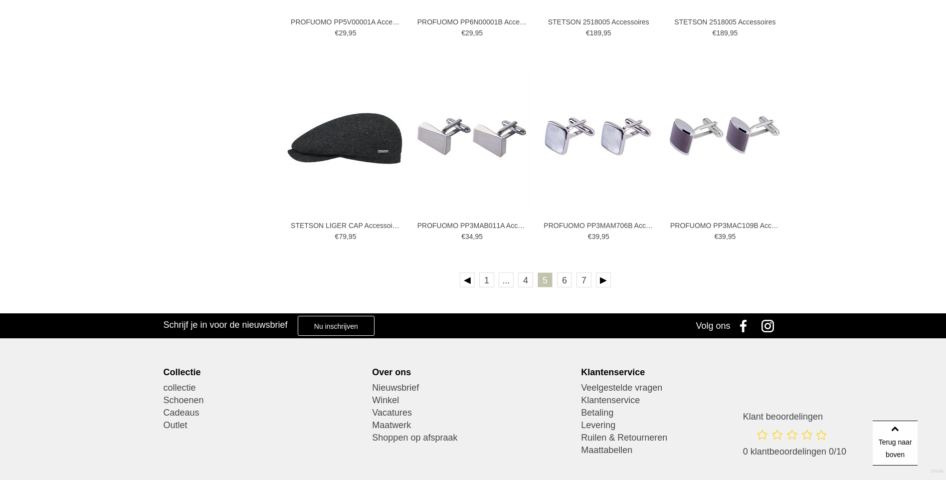
scroll to position [1745, 0]
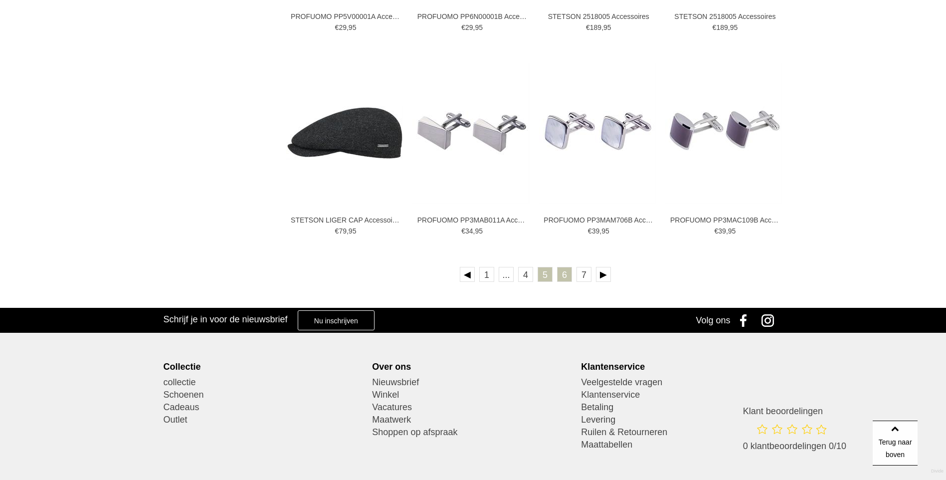
click at [562, 276] on link "6" at bounding box center [564, 274] width 15 height 15
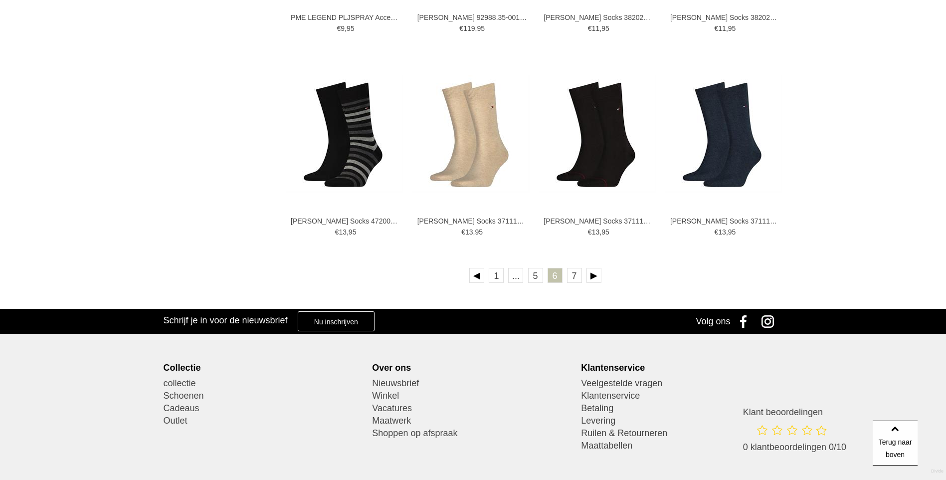
scroll to position [1745, 0]
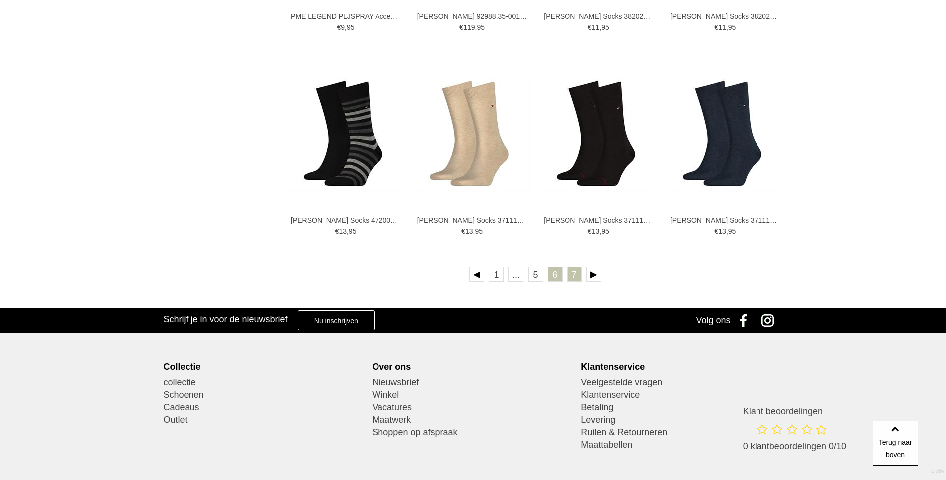
click at [576, 273] on link "7" at bounding box center [574, 274] width 15 height 15
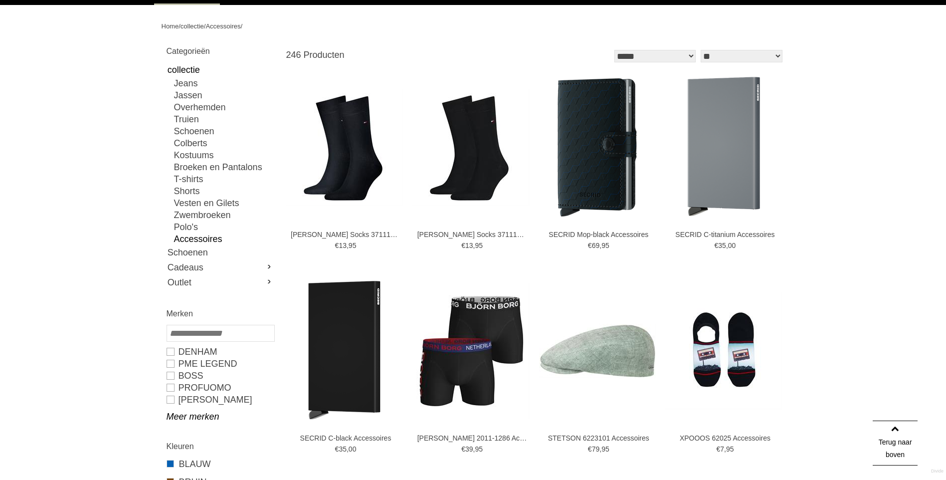
scroll to position [50, 0]
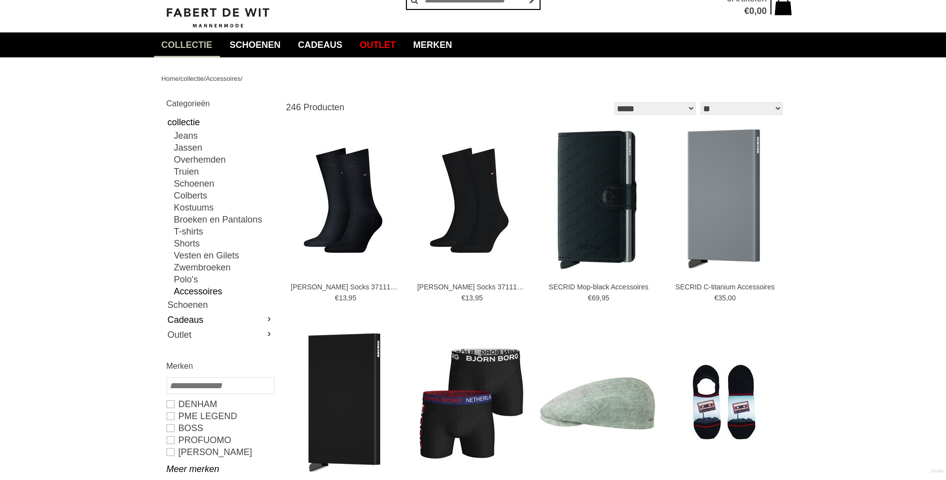
click at [202, 320] on link "Cadeaus" at bounding box center [220, 319] width 107 height 15
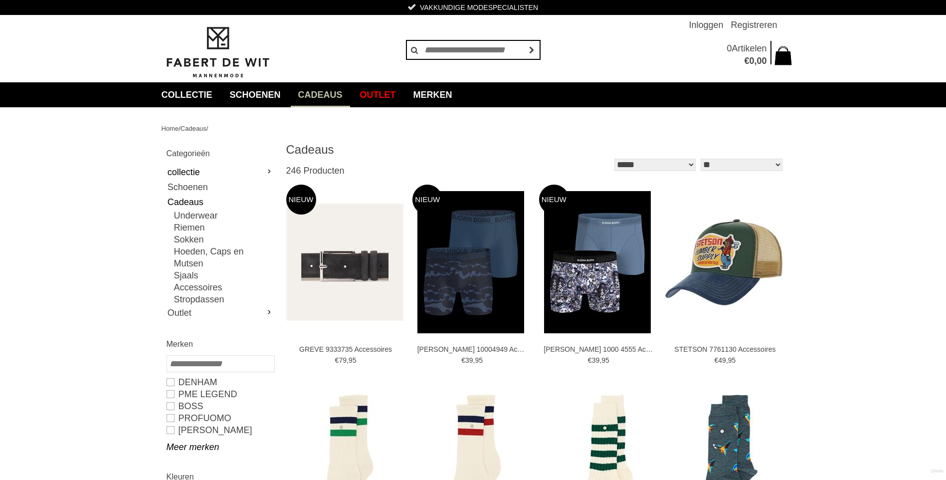
click at [188, 169] on link "collectie" at bounding box center [220, 172] width 107 height 15
type input "****"
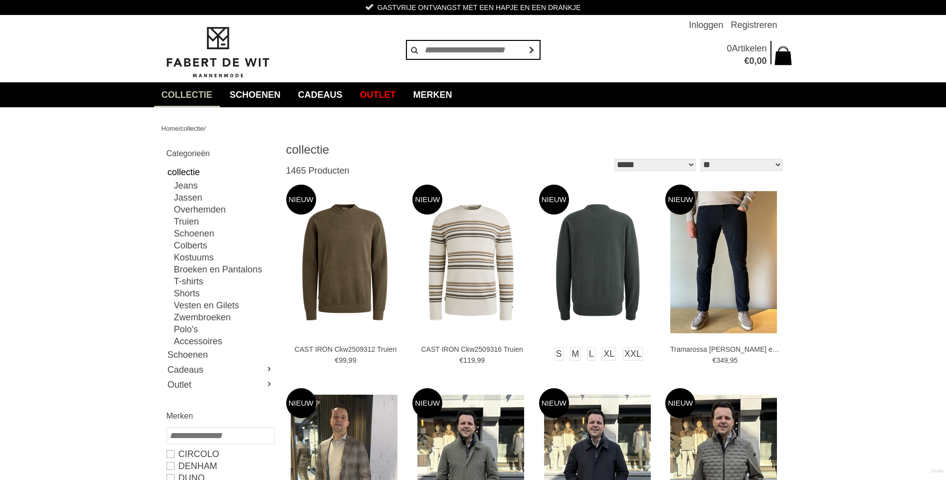
click at [612, 280] on img at bounding box center [597, 261] width 117 height 117
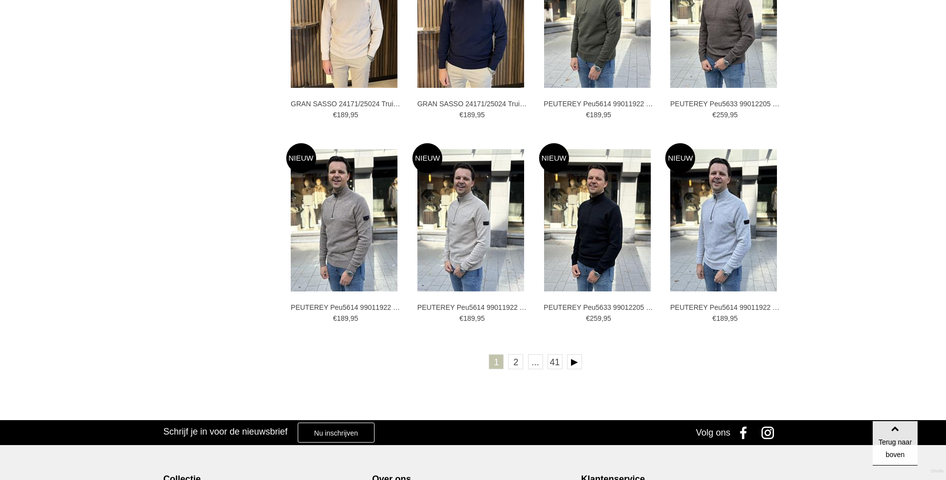
scroll to position [1745, 0]
